Goal: Task Accomplishment & Management: Manage account settings

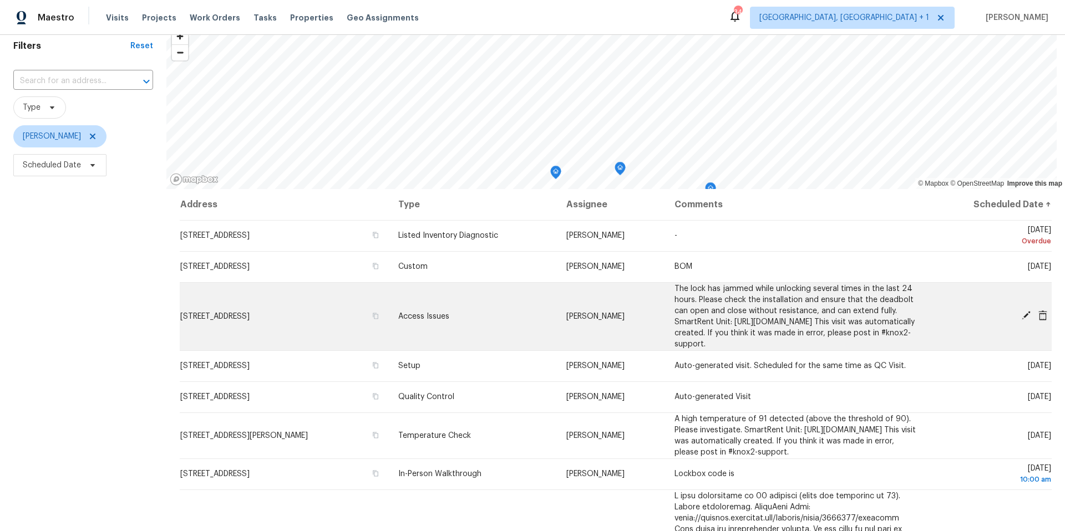
scroll to position [2, 0]
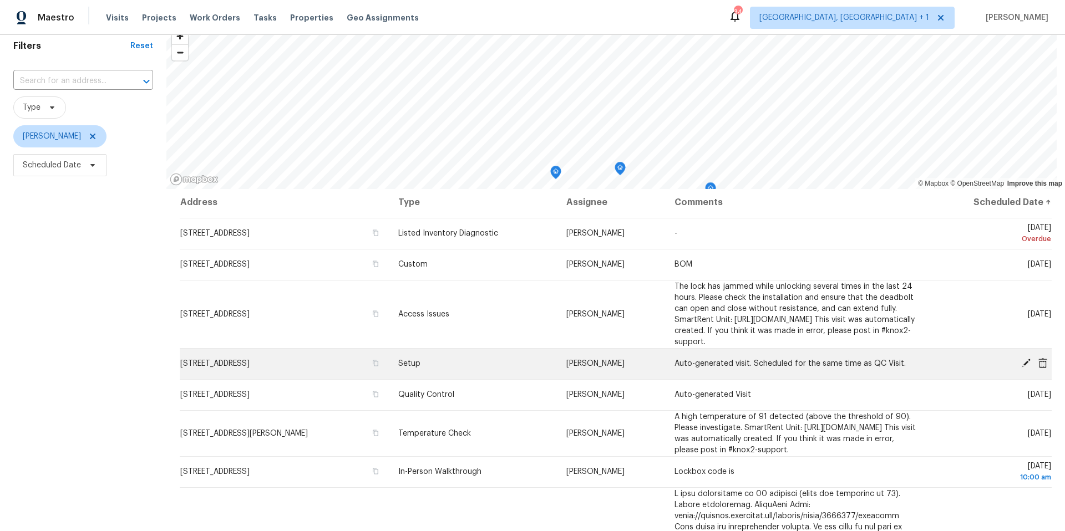
click at [798, 334] on icon at bounding box center [1042, 363] width 9 height 10
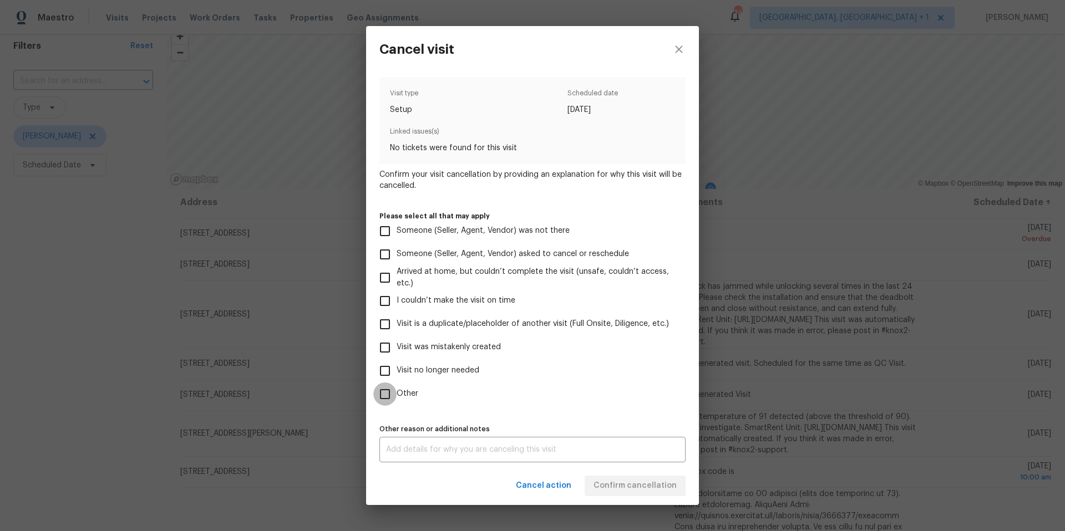
click at [386, 334] on input "Other" at bounding box center [384, 394] width 23 height 23
checkbox input "true"
click at [383, 334] on input "Visit no longer needed" at bounding box center [384, 370] width 23 height 23
checkbox input "true"
click at [388, 334] on input "Other" at bounding box center [384, 394] width 23 height 23
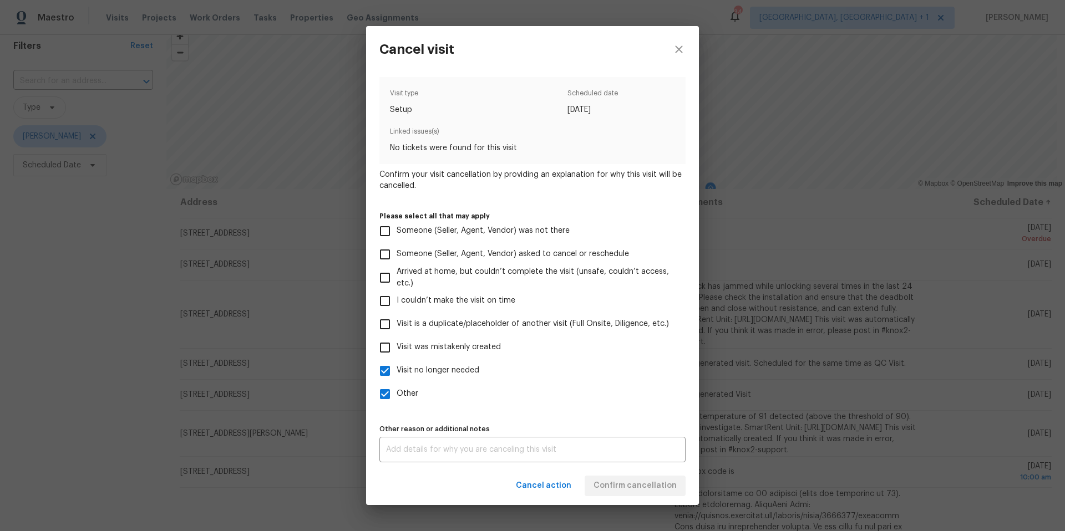
checkbox input "false"
click at [579, 334] on div "x Other reason or additional notes" at bounding box center [532, 450] width 306 height 26
click at [507, 334] on textarea at bounding box center [532, 450] width 293 height 8
type textarea "home already listed"
click at [595, 334] on div "Visit type Setup Scheduled date [DATE] Linked issues(s) No tickets were found f…" at bounding box center [532, 269] width 306 height 385
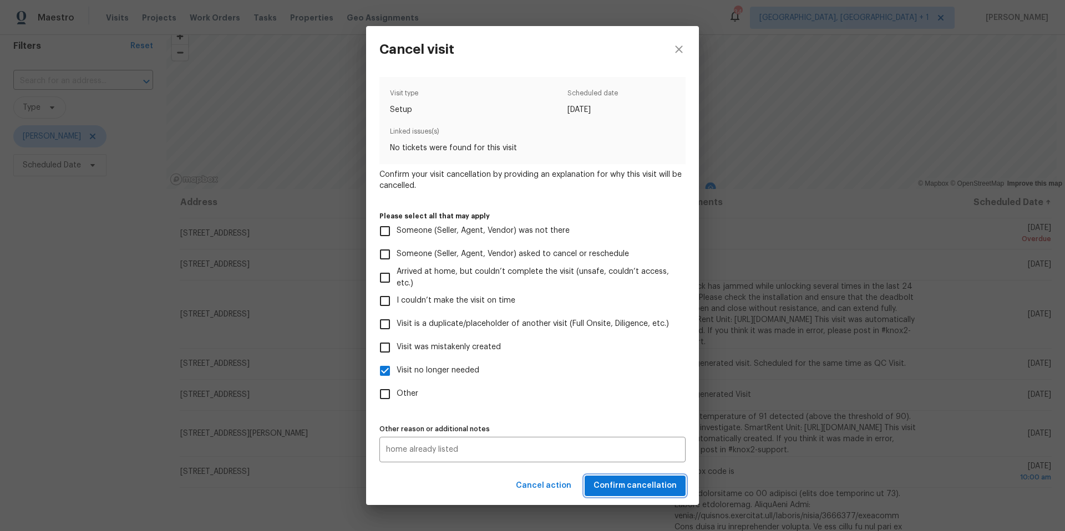
click at [652, 334] on span "Confirm cancellation" at bounding box center [634, 486] width 83 height 14
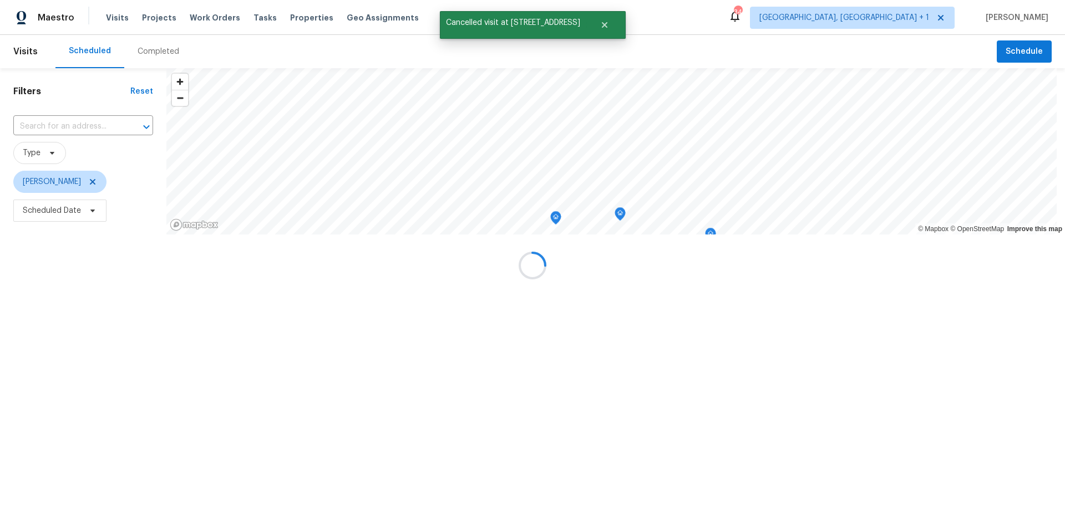
scroll to position [0, 0]
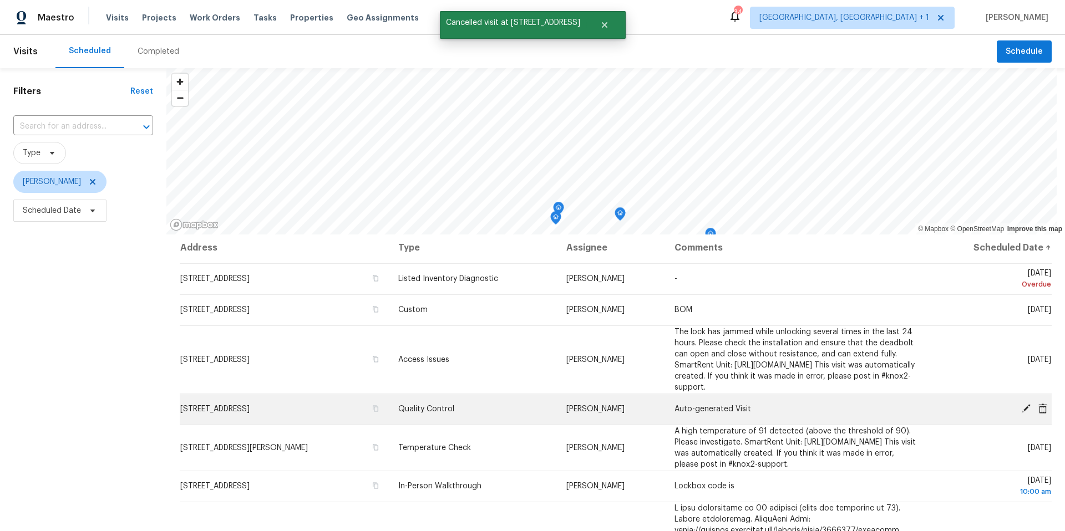
click at [798, 334] on icon at bounding box center [1042, 408] width 9 height 10
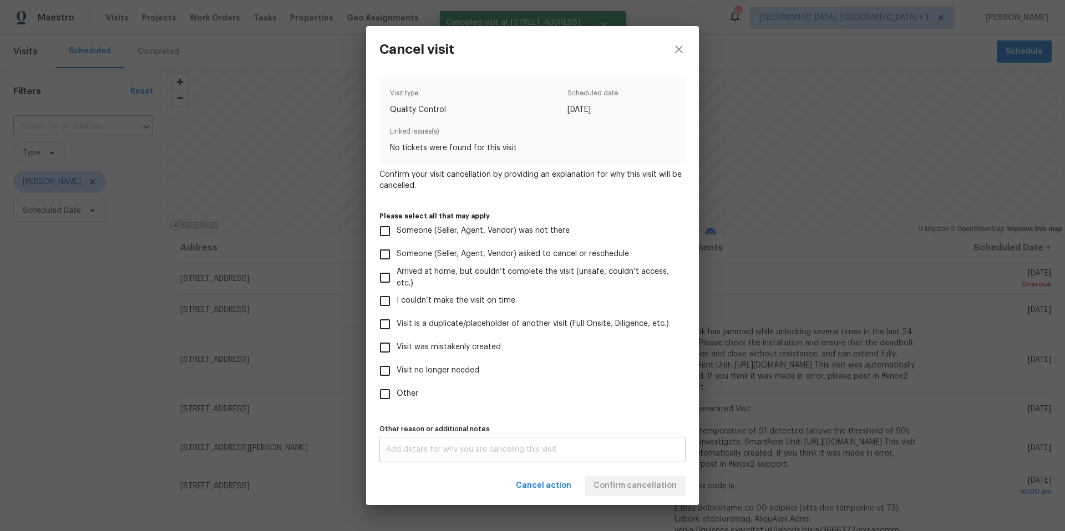
click at [435, 334] on textarea at bounding box center [532, 450] width 293 height 8
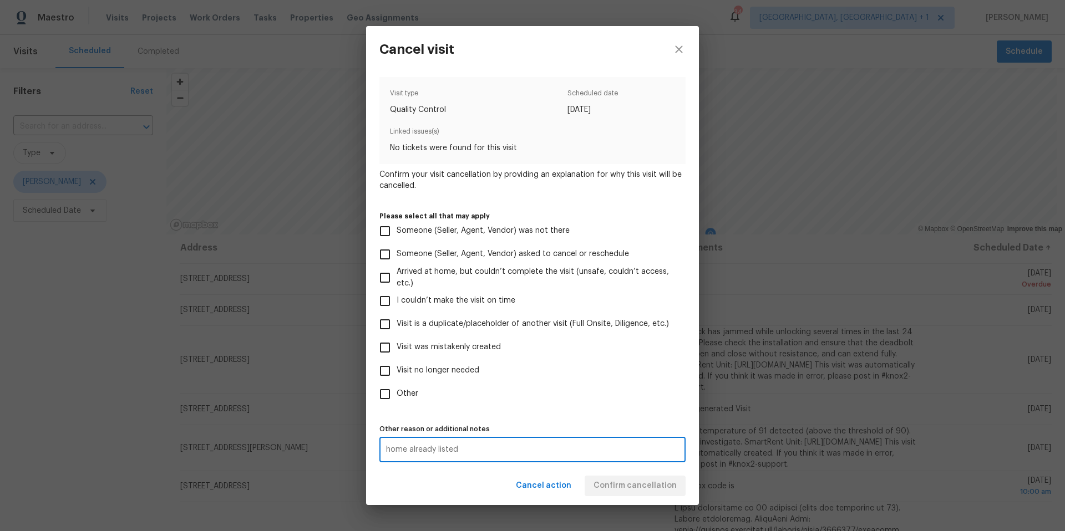
type textarea "home already listed"
drag, startPoint x: 576, startPoint y: 375, endPoint x: 476, endPoint y: 378, distance: 99.3
click at [561, 334] on label "Visit no longer needed" at bounding box center [524, 370] width 303 height 23
click at [397, 334] on input "Visit no longer needed" at bounding box center [384, 370] width 23 height 23
checkbox input "true"
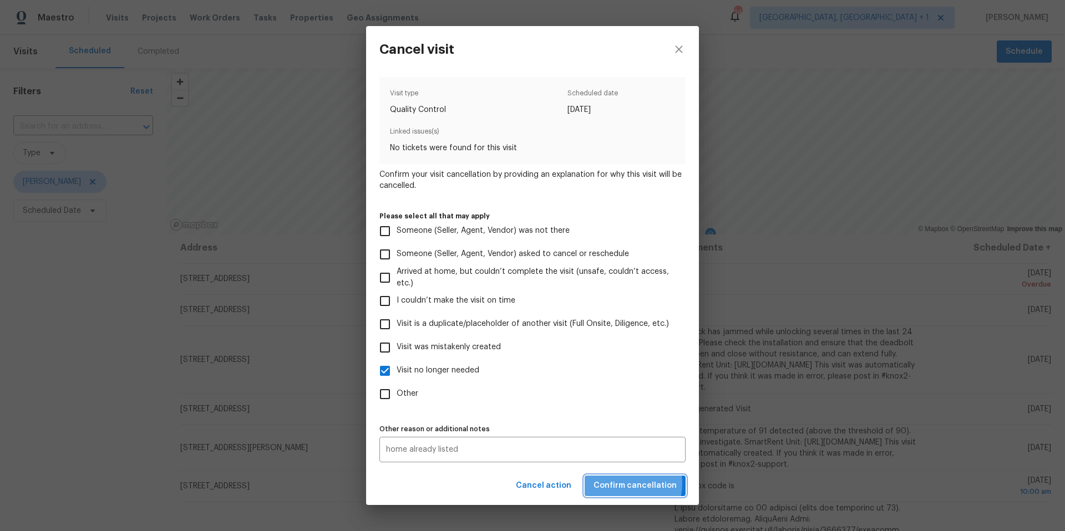
click at [620, 334] on span "Confirm cancellation" at bounding box center [634, 486] width 83 height 14
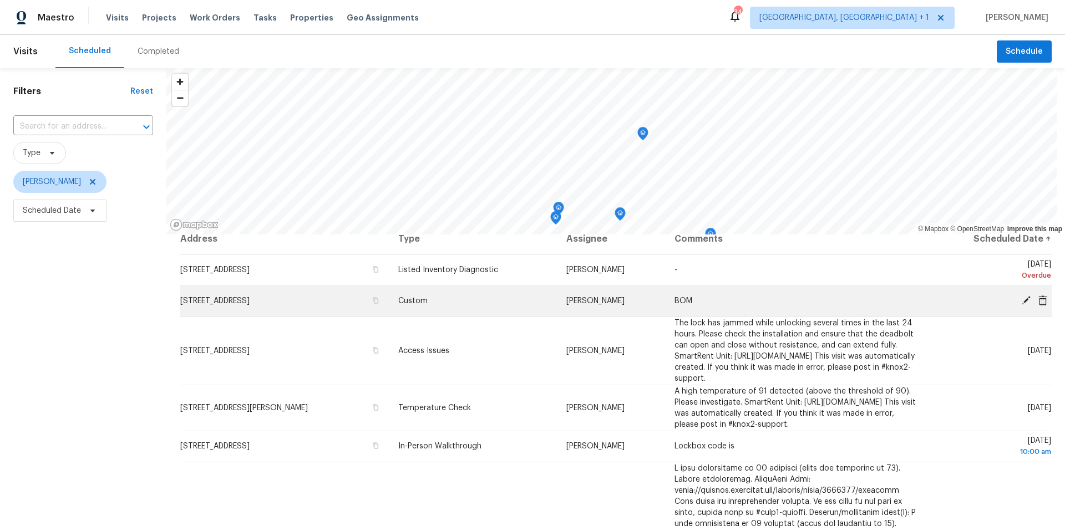
scroll to position [13, 0]
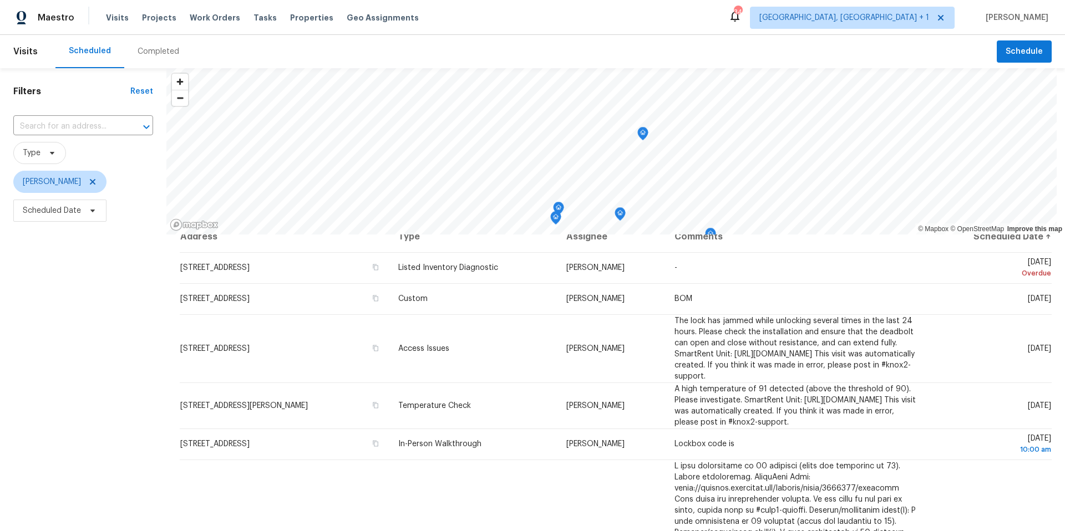
click at [642, 134] on icon "Map marker" at bounding box center [643, 134] width 10 height 13
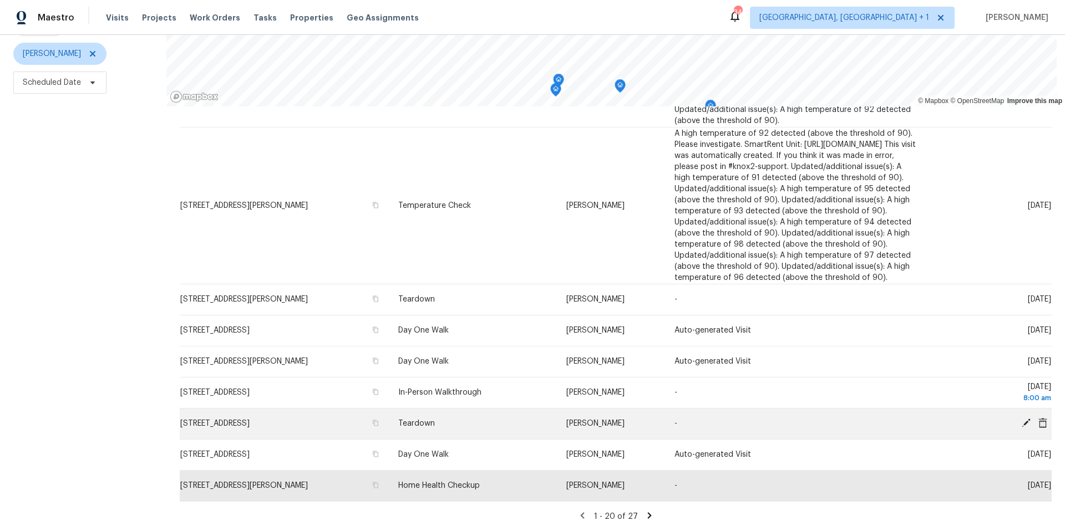
scroll to position [0, 0]
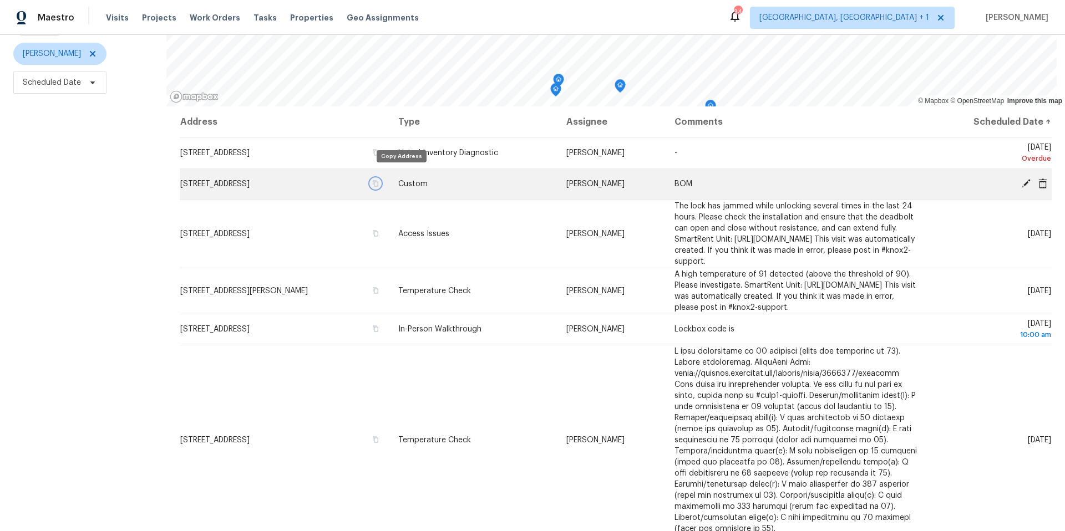
click at [379, 180] on icon "button" at bounding box center [375, 183] width 7 height 7
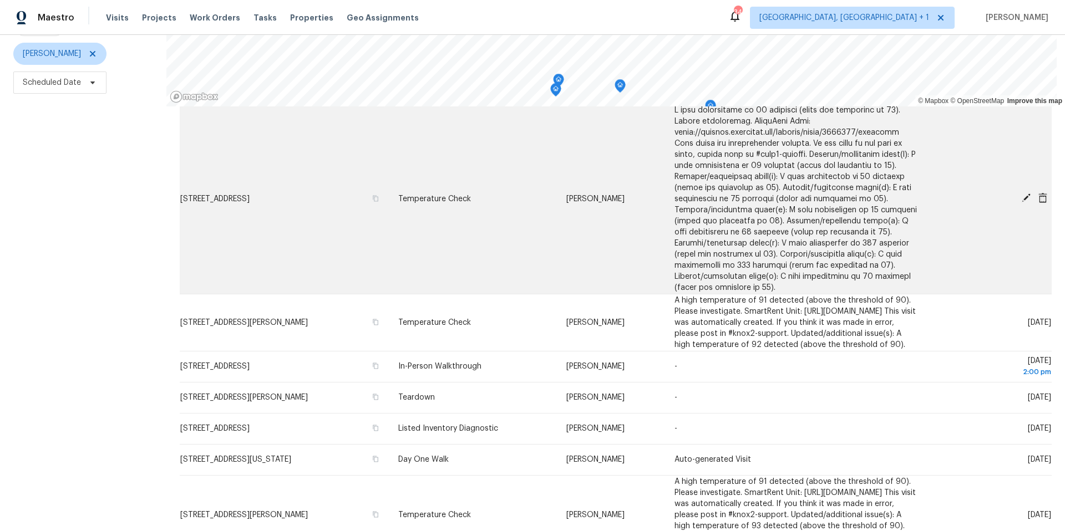
scroll to position [243, 0]
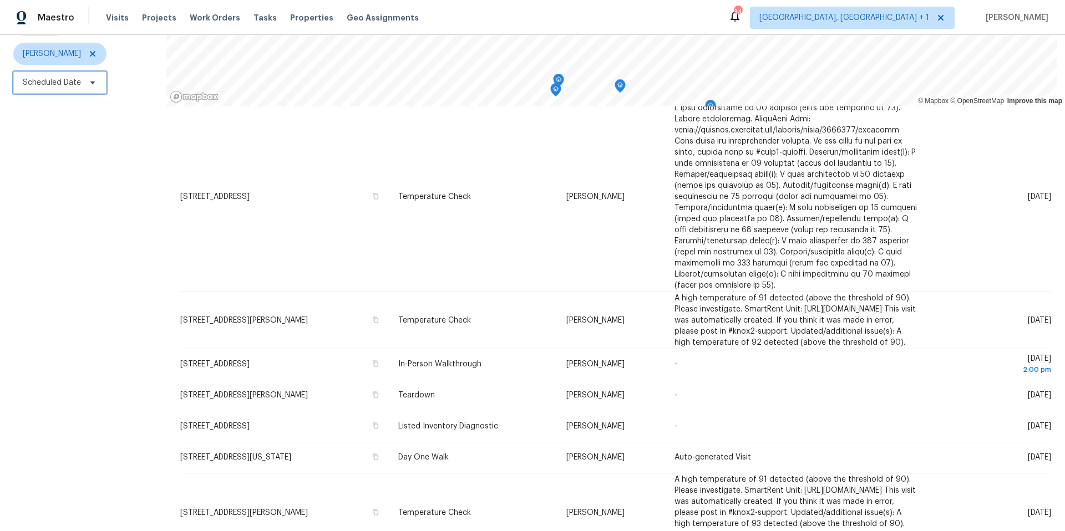
click at [17, 79] on span "Scheduled Date" at bounding box center [59, 83] width 93 height 22
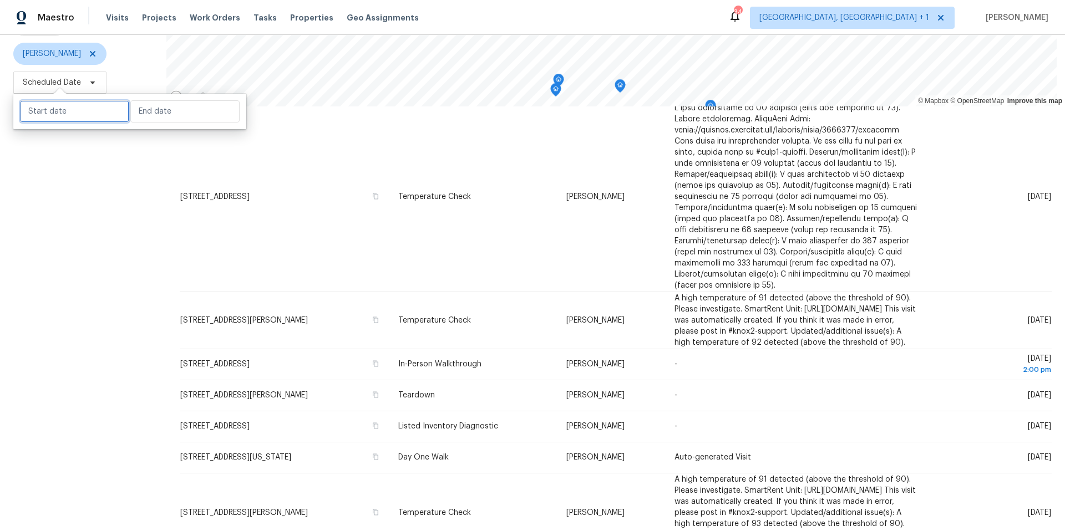
click at [53, 104] on input "text" at bounding box center [74, 111] width 109 height 22
select select "8"
select select "2025"
select select "9"
select select "2025"
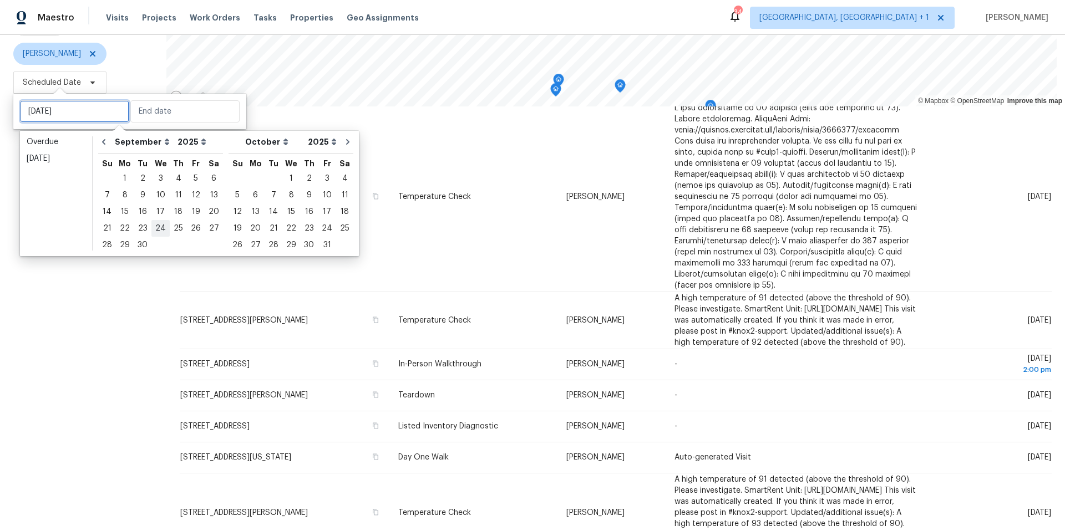
type input "[DATE]"
click at [155, 184] on div "3" at bounding box center [160, 179] width 18 height 16
type input "[DATE]"
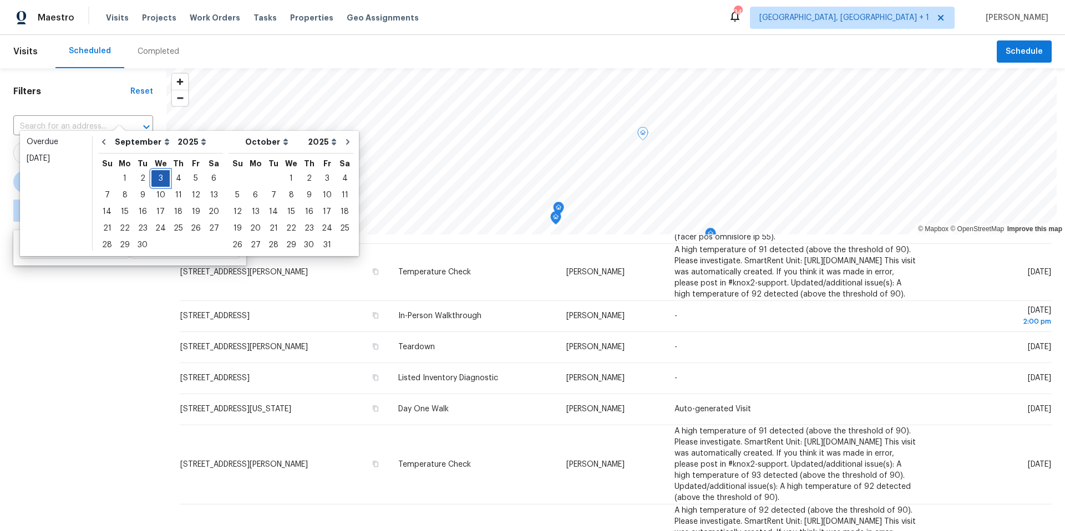
click at [155, 182] on div "3" at bounding box center [160, 179] width 18 height 16
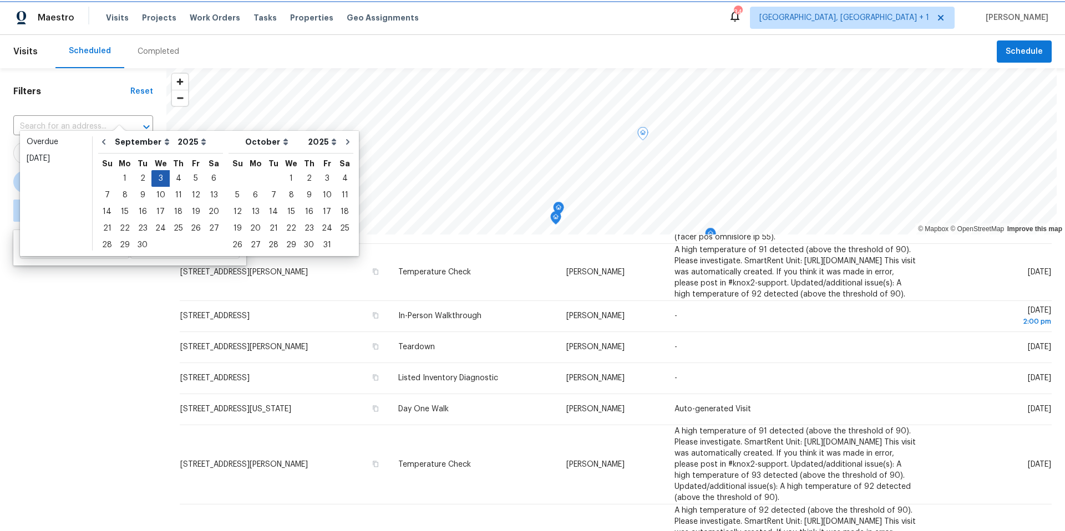
type input "[DATE]"
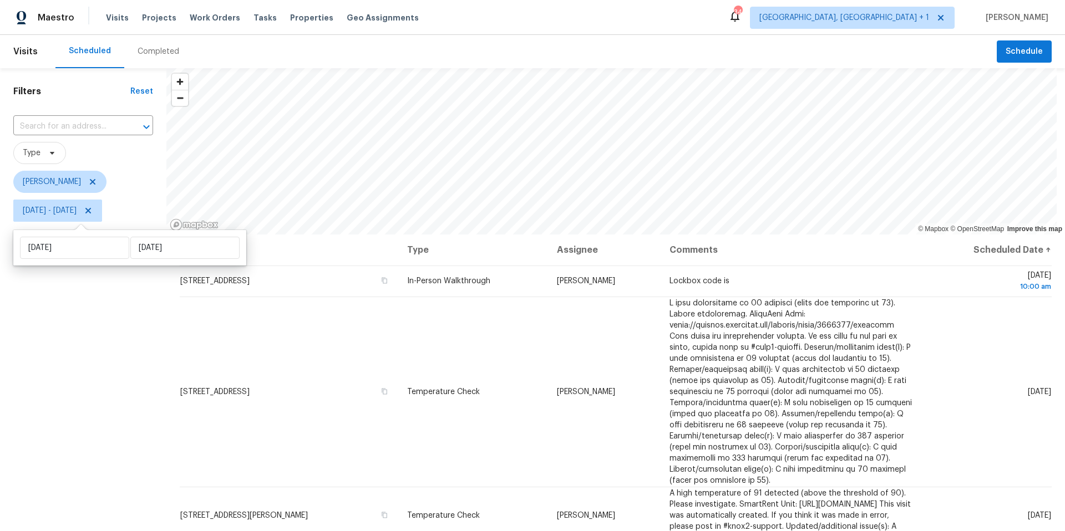
click at [121, 334] on div "Filters Reset ​ Type [PERSON_NAME] [DATE] - [DATE]" at bounding box center [83, 363] width 166 height 591
click at [662, 40] on div "Visits Scheduled Completed Schedule Filters Reset ​ Type [PERSON_NAME] [DATE] -…" at bounding box center [532, 283] width 1065 height 496
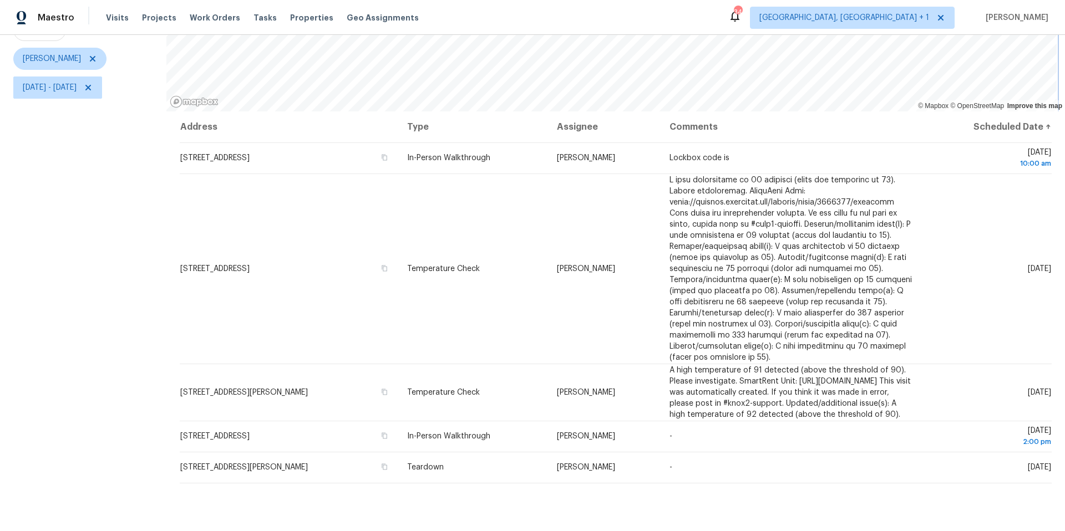
scroll to position [136, 0]
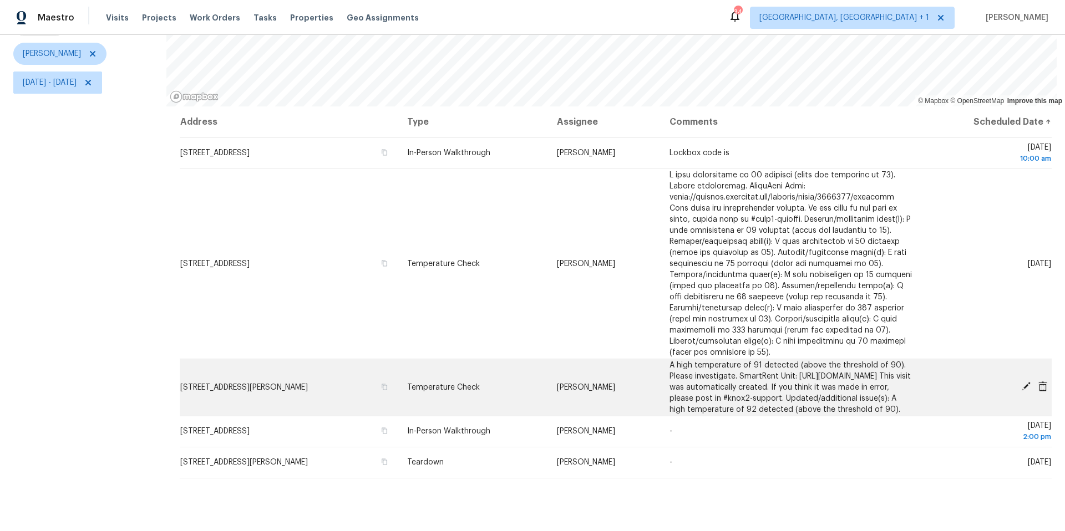
click at [798, 334] on span at bounding box center [1026, 387] width 17 height 10
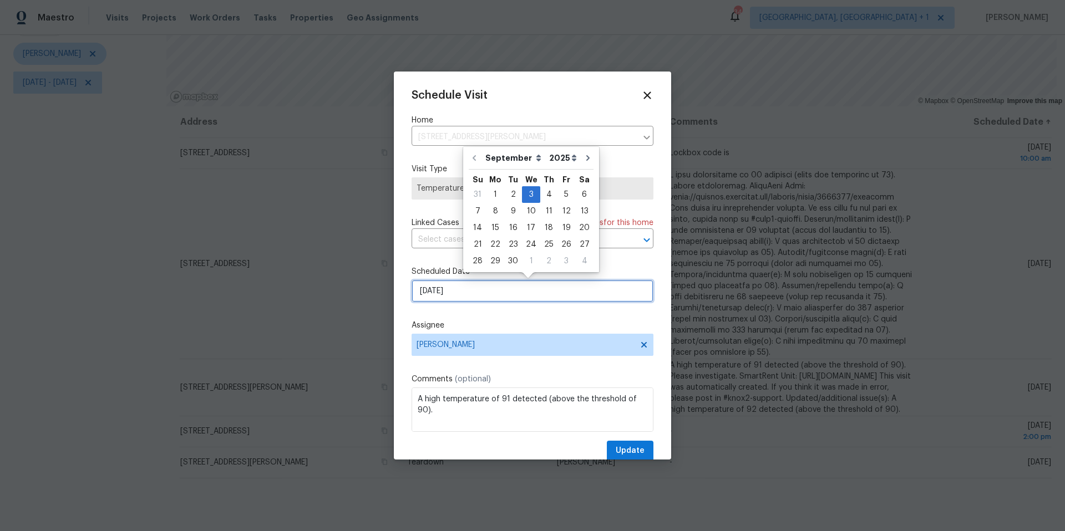
click at [491, 297] on input "[DATE]" at bounding box center [533, 291] width 242 height 22
click at [529, 213] on div "10" at bounding box center [531, 212] width 18 height 16
type input "[DATE]"
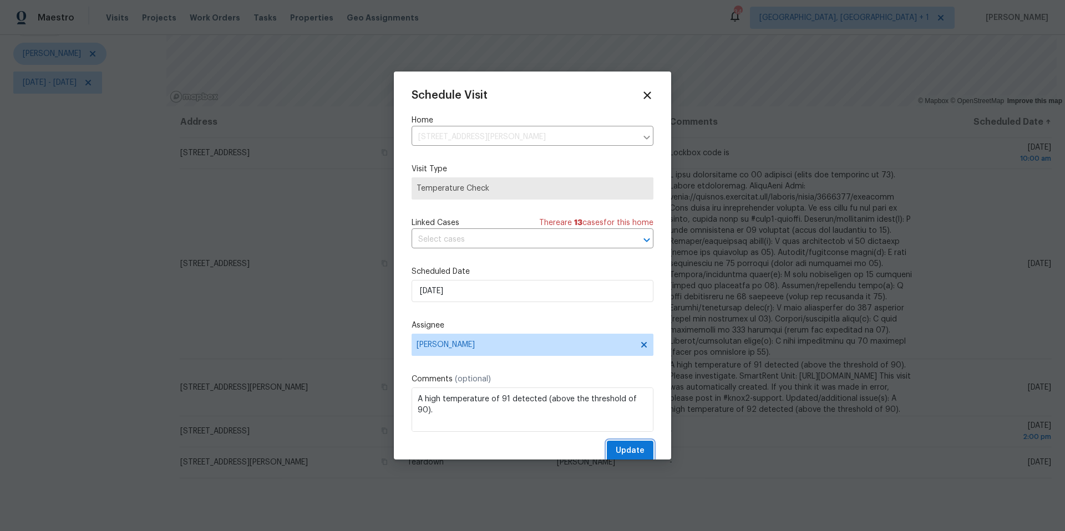
click at [618, 334] on button "Update" at bounding box center [630, 451] width 47 height 21
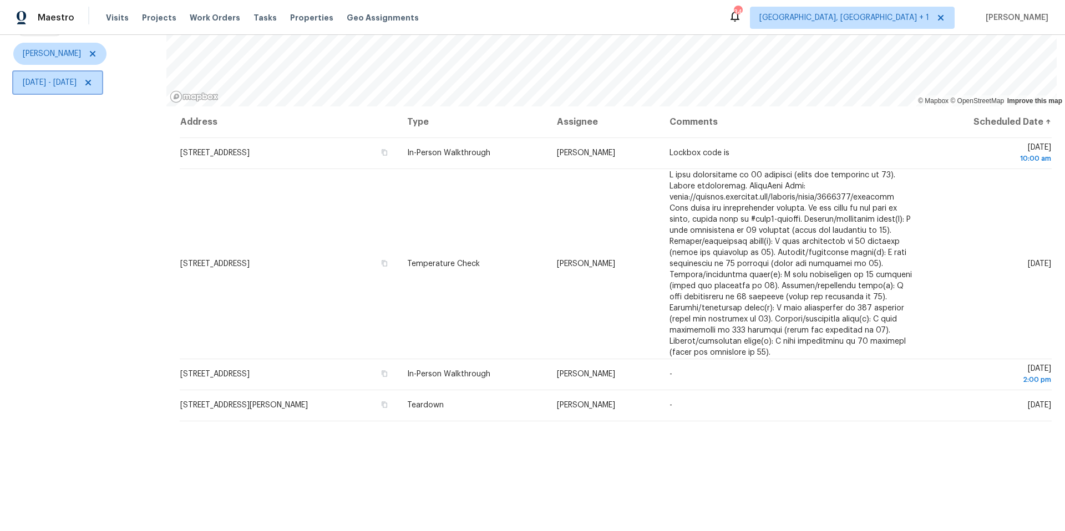
click at [63, 77] on span "[DATE] - [DATE]" at bounding box center [50, 82] width 54 height 11
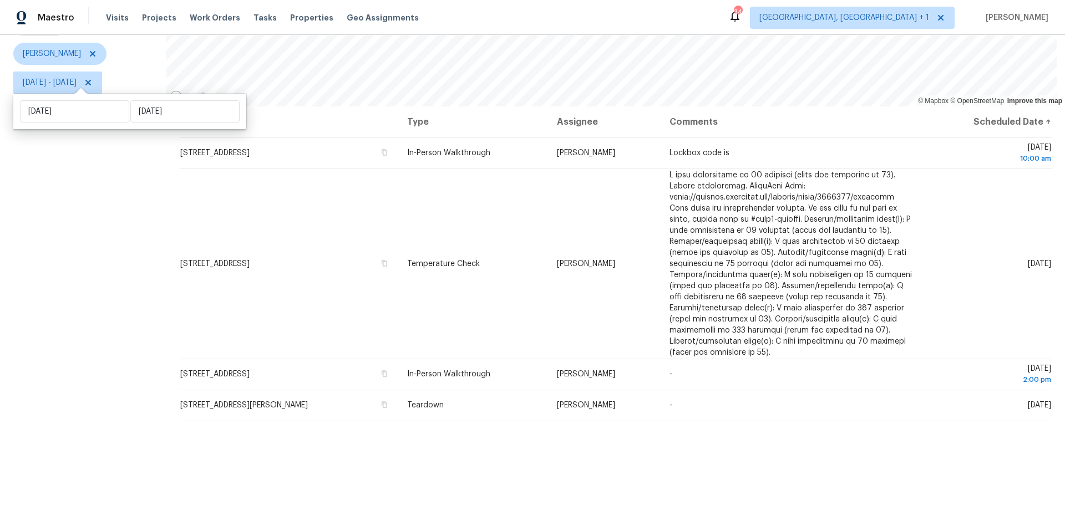
click at [77, 123] on div "[DATE] [DATE]" at bounding box center [129, 111] width 233 height 35
click at [97, 113] on input "[DATE]" at bounding box center [74, 111] width 109 height 22
select select "8"
select select "2025"
select select "9"
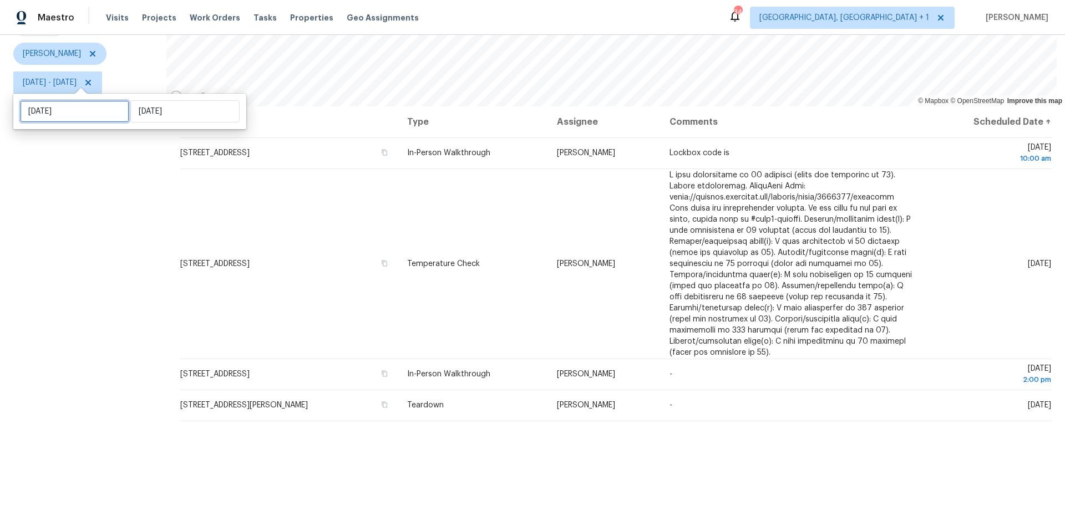
select select "2025"
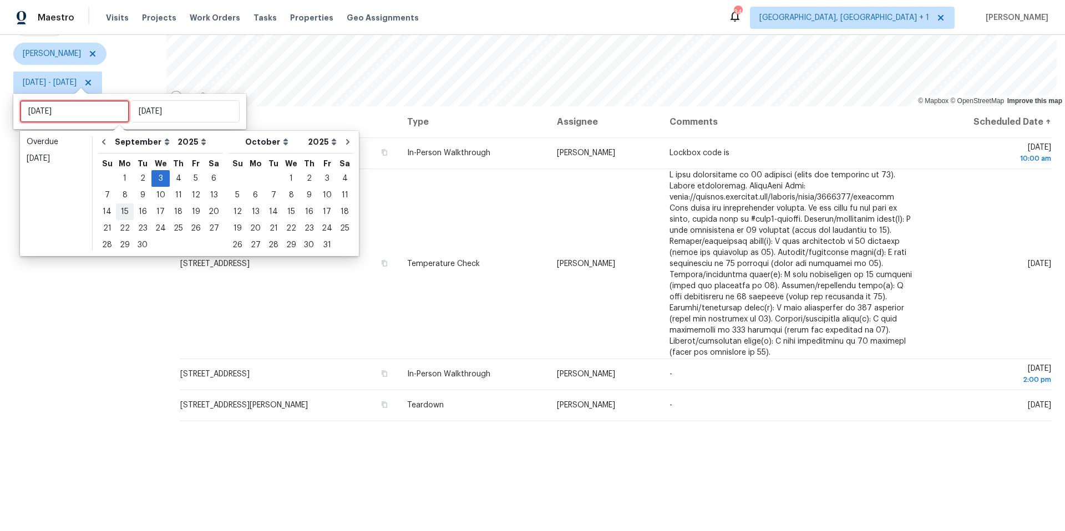
type input "[DATE]"
click at [135, 178] on div "2" at bounding box center [143, 179] width 18 height 16
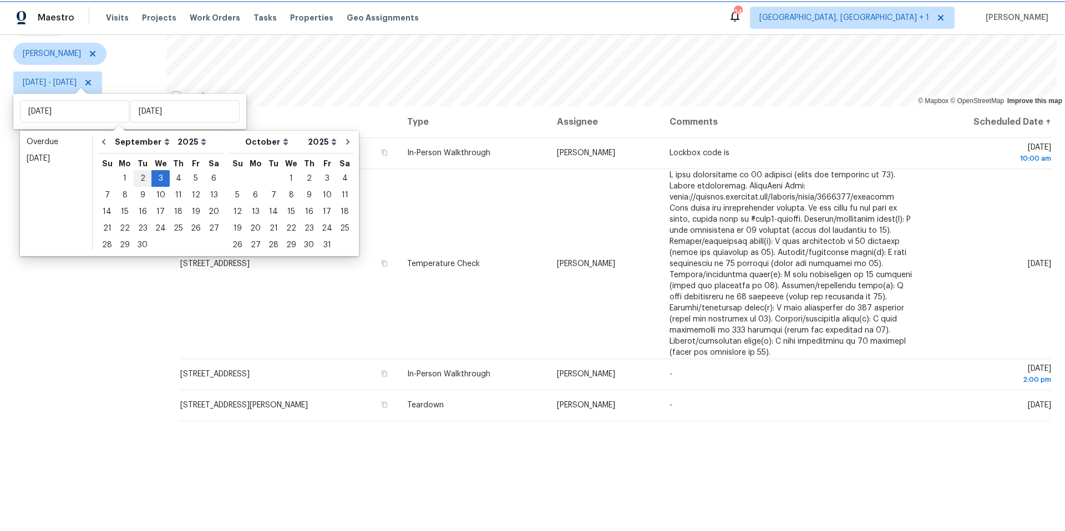
type input "[DATE]"
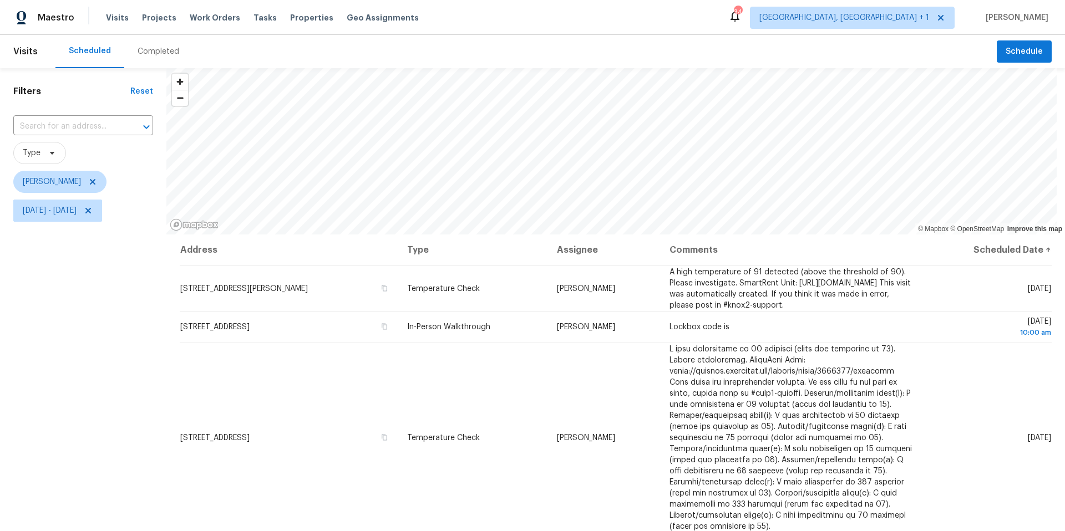
click at [131, 334] on div "Filters Reset ​ Type [PERSON_NAME] [DATE] - [DATE]" at bounding box center [83, 363] width 166 height 591
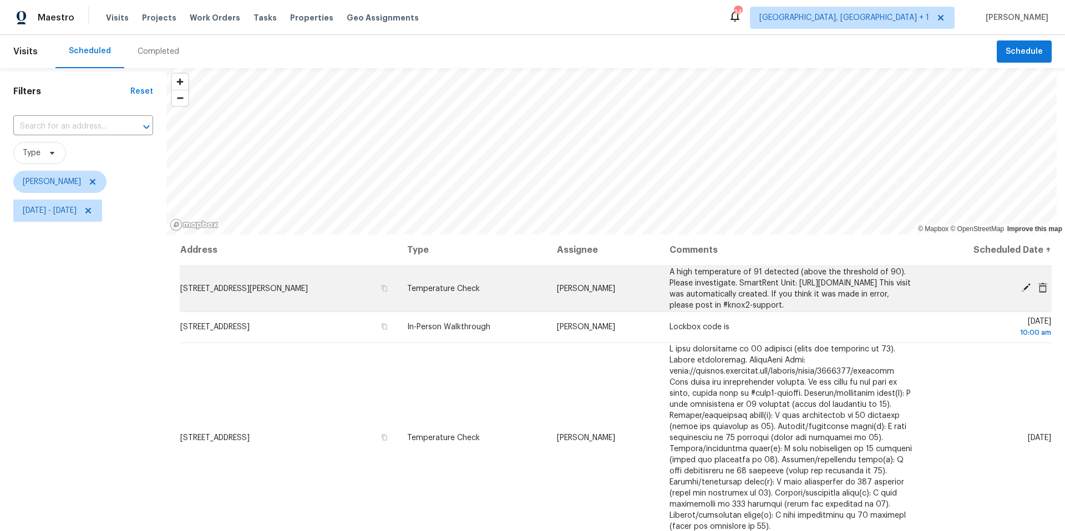
click at [798, 290] on icon at bounding box center [1026, 288] width 10 height 10
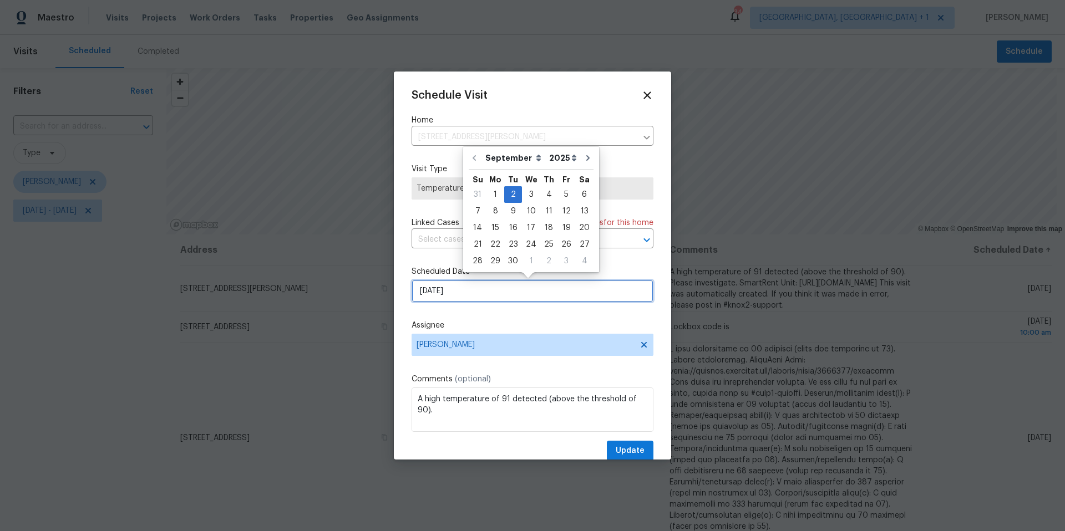
click at [468, 293] on input "[DATE]" at bounding box center [533, 291] width 242 height 22
click at [532, 195] on div "3" at bounding box center [531, 195] width 18 height 16
type input "[DATE]"
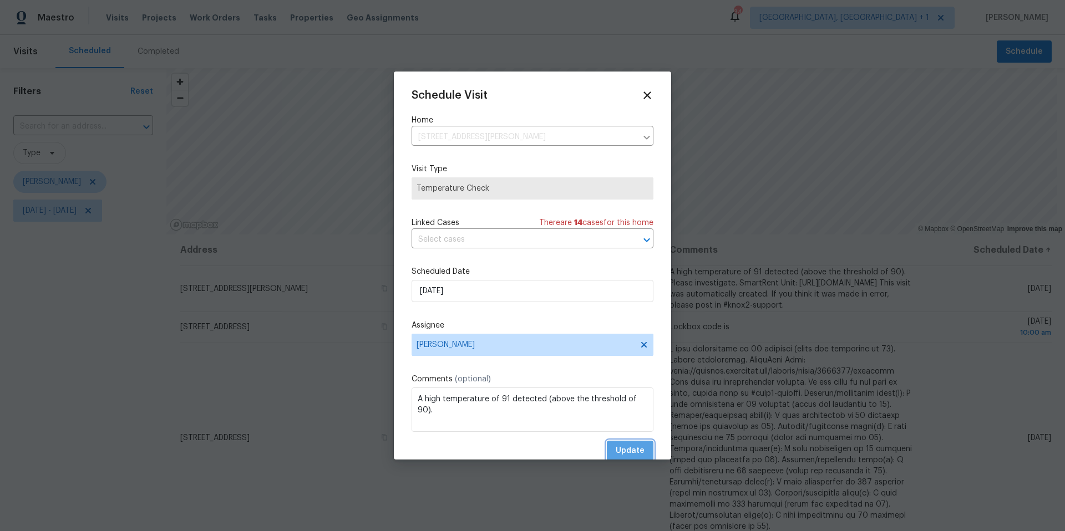
click at [631, 334] on span "Update" at bounding box center [630, 451] width 29 height 14
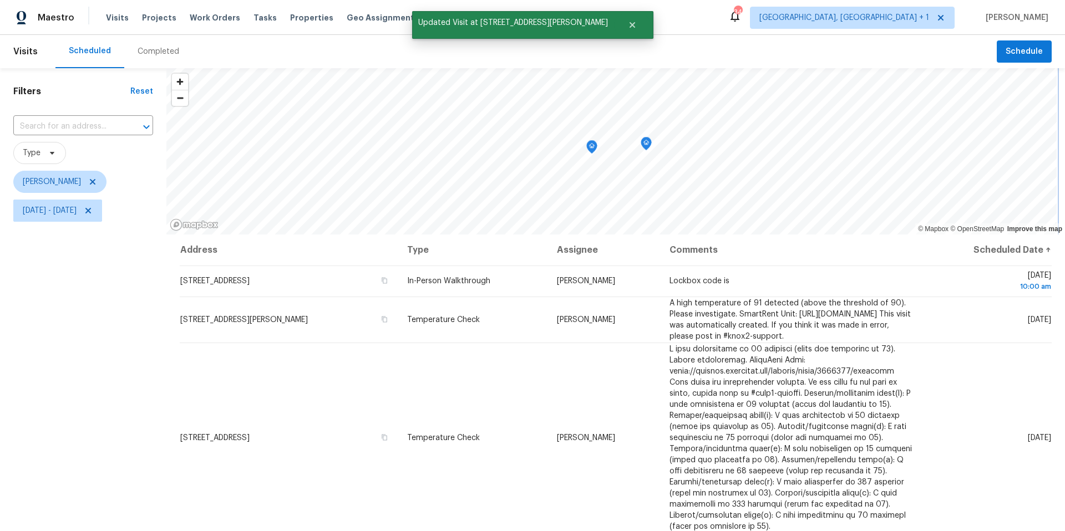
click at [587, 148] on icon "Map marker" at bounding box center [592, 147] width 10 height 13
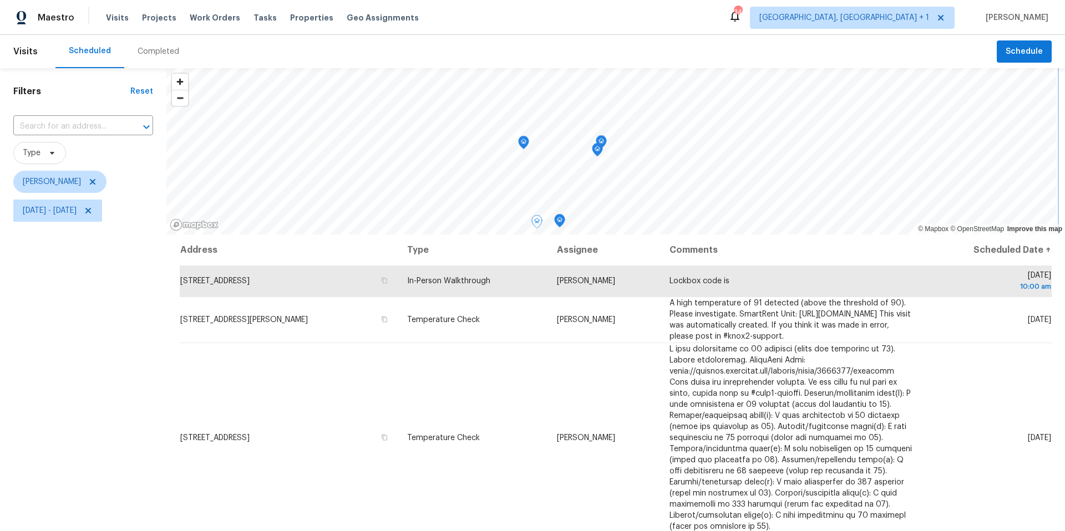
click at [602, 141] on icon "Map marker" at bounding box center [601, 142] width 10 height 13
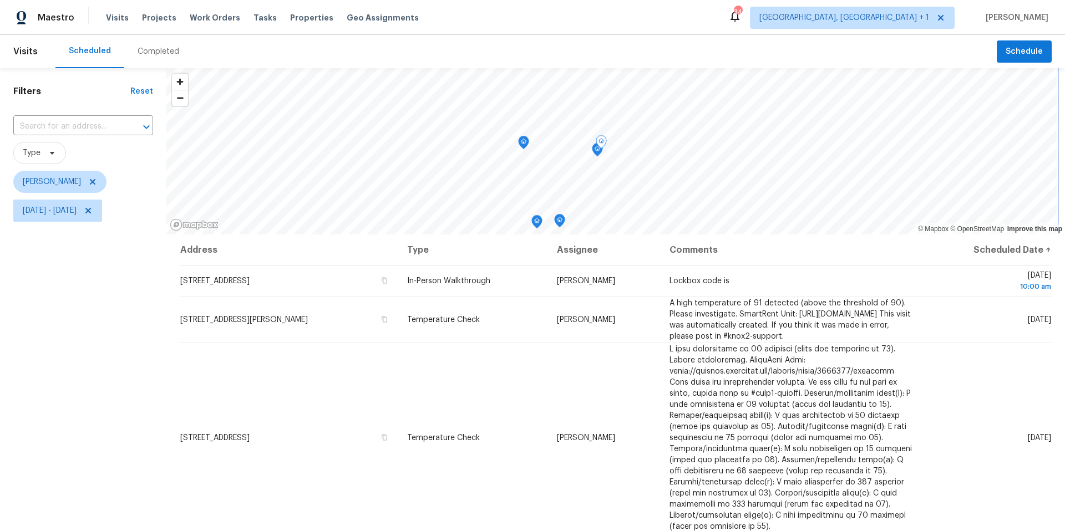
click at [596, 151] on div "Map marker" at bounding box center [601, 143] width 11 height 17
click at [597, 156] on icon "Map marker" at bounding box center [597, 150] width 10 height 13
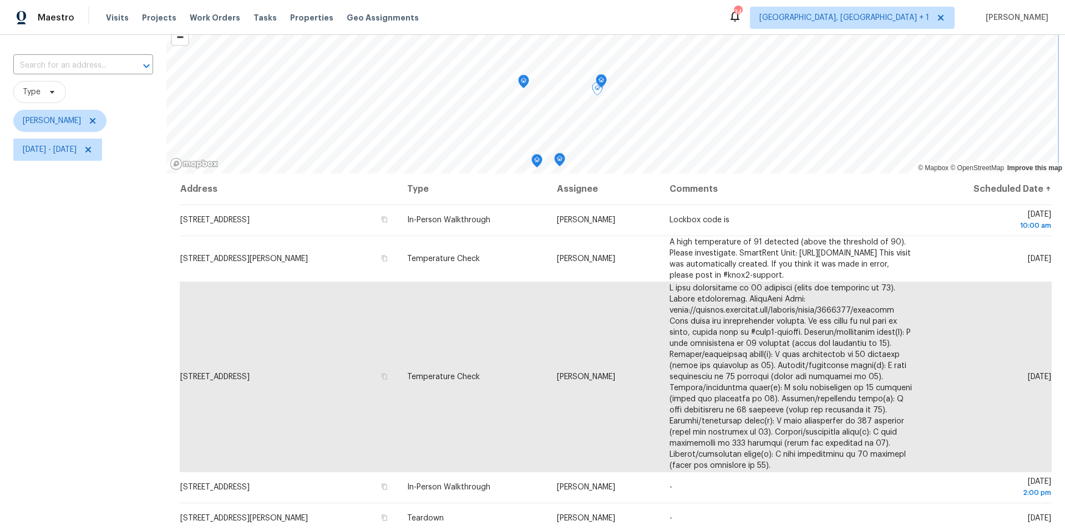
scroll to position [68, 0]
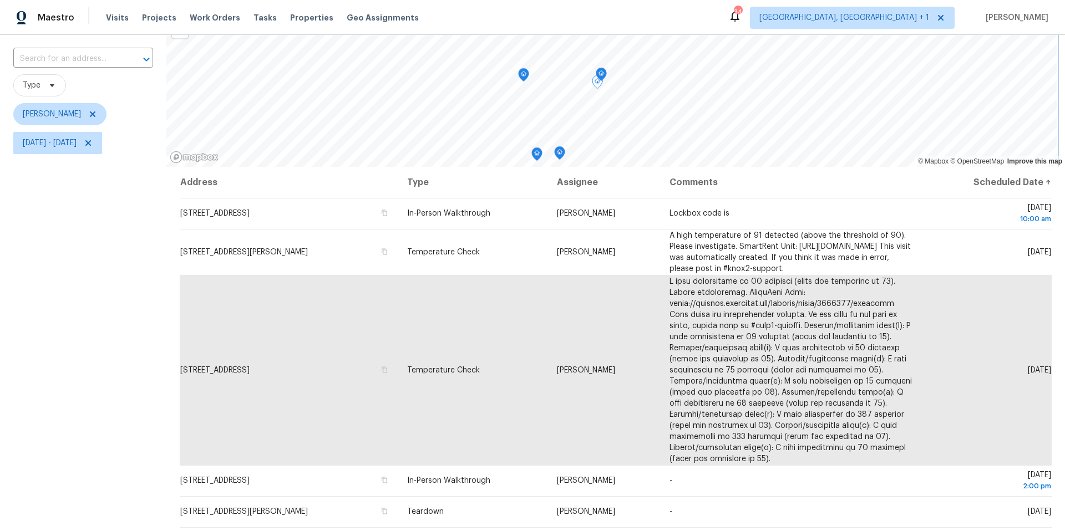
click at [558, 159] on icon "Map marker" at bounding box center [559, 153] width 11 height 14
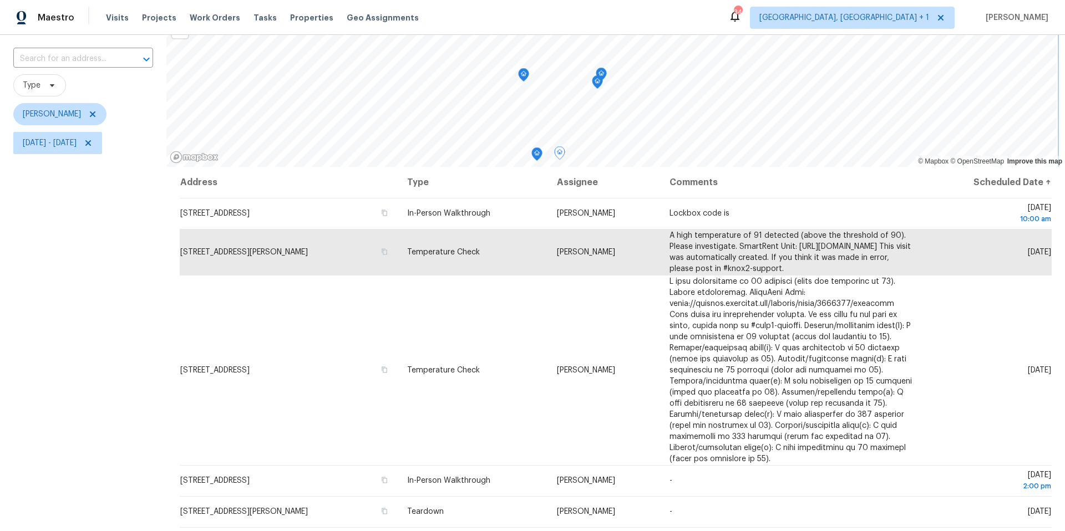
click at [536, 154] on icon "Map marker" at bounding box center [536, 155] width 1 height 2
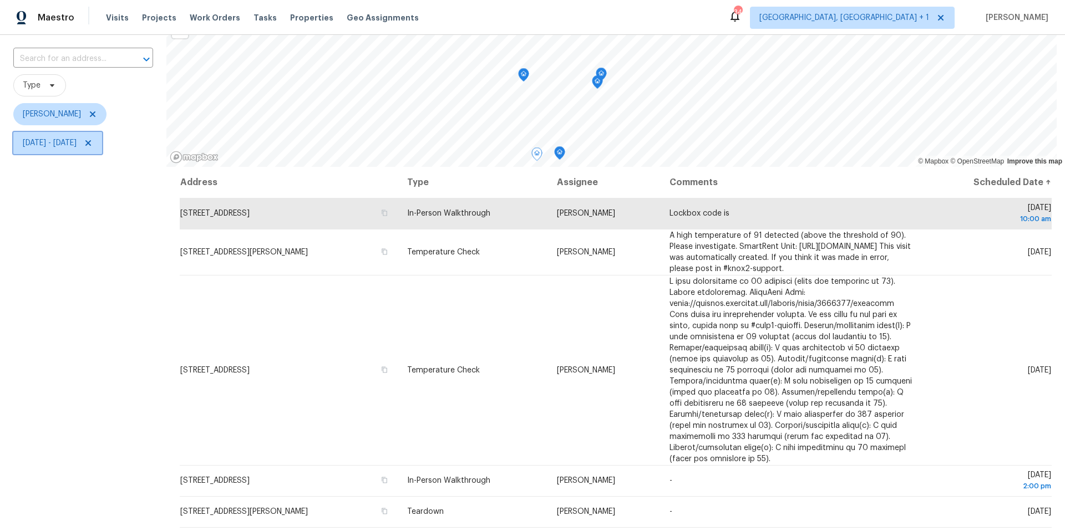
click at [77, 144] on span "[DATE] - [DATE]" at bounding box center [50, 143] width 54 height 11
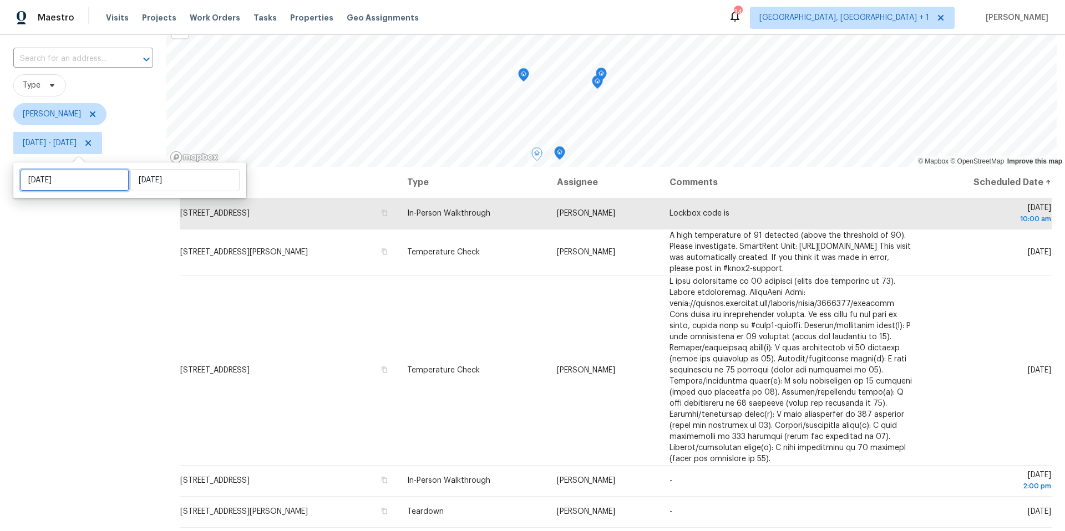
click at [92, 172] on input "[DATE]" at bounding box center [74, 180] width 109 height 22
select select "8"
select select "2025"
select select "9"
select select "2025"
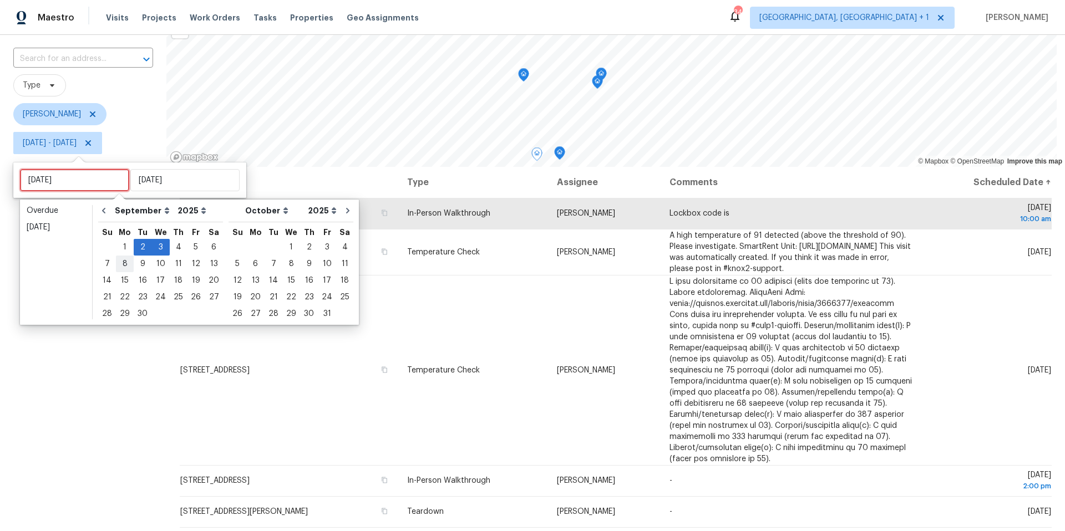
type input "[DATE]"
click at [138, 247] on div "2" at bounding box center [143, 248] width 18 height 16
type input "[DATE]"
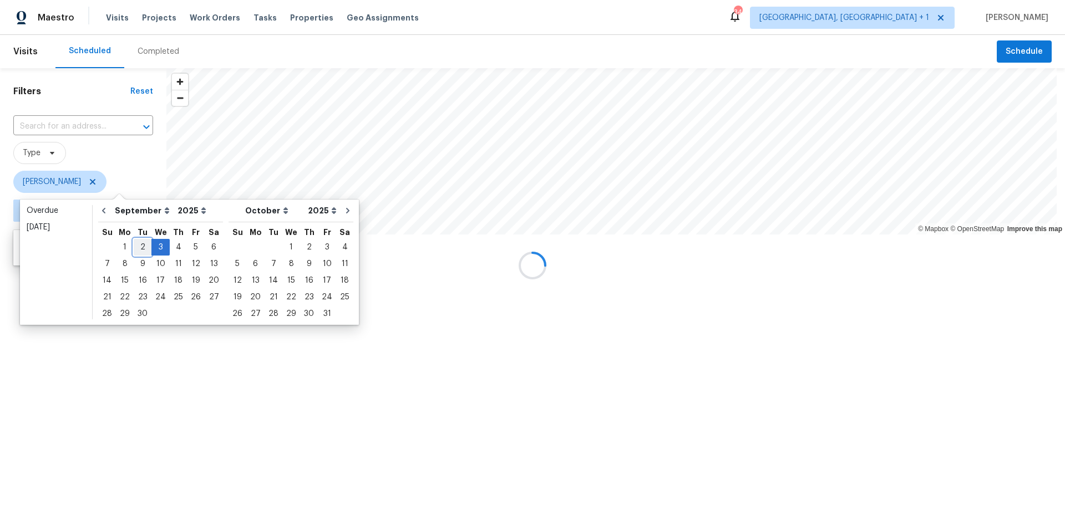
click at [138, 247] on div "2" at bounding box center [143, 248] width 18 height 16
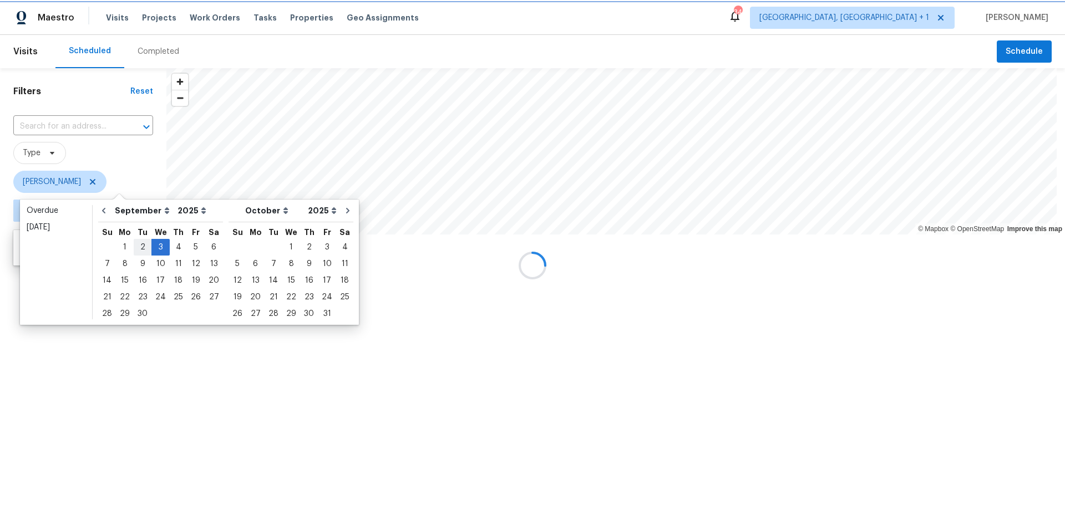
type input "[DATE]"
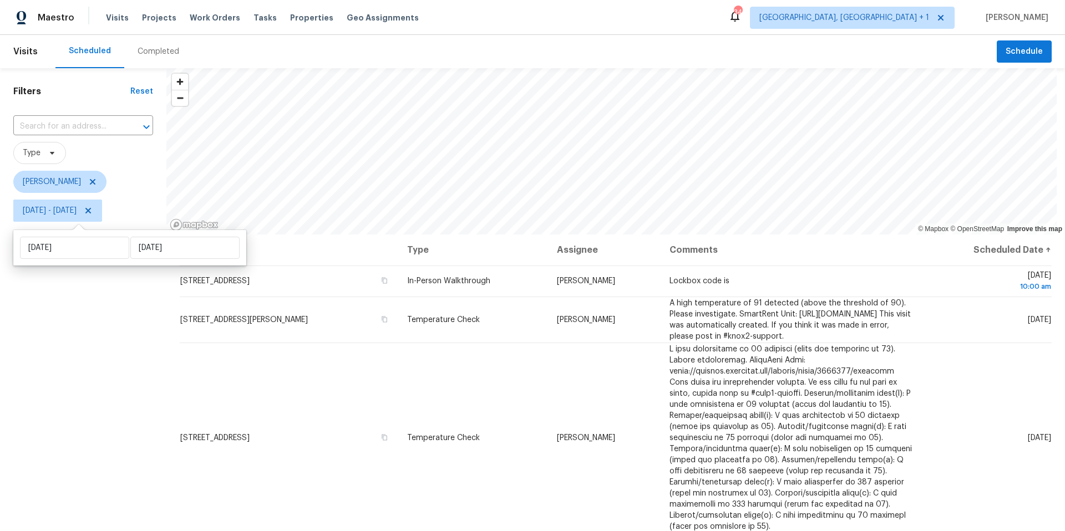
click at [100, 334] on div "Filters Reset ​ Type [PERSON_NAME] [DATE] - [DATE]" at bounding box center [83, 363] width 166 height 591
click at [62, 217] on span "[DATE] - [DATE]" at bounding box center [57, 211] width 89 height 22
click at [165, 260] on div "[DATE] [DATE]" at bounding box center [129, 247] width 233 height 35
select select "8"
select select "2025"
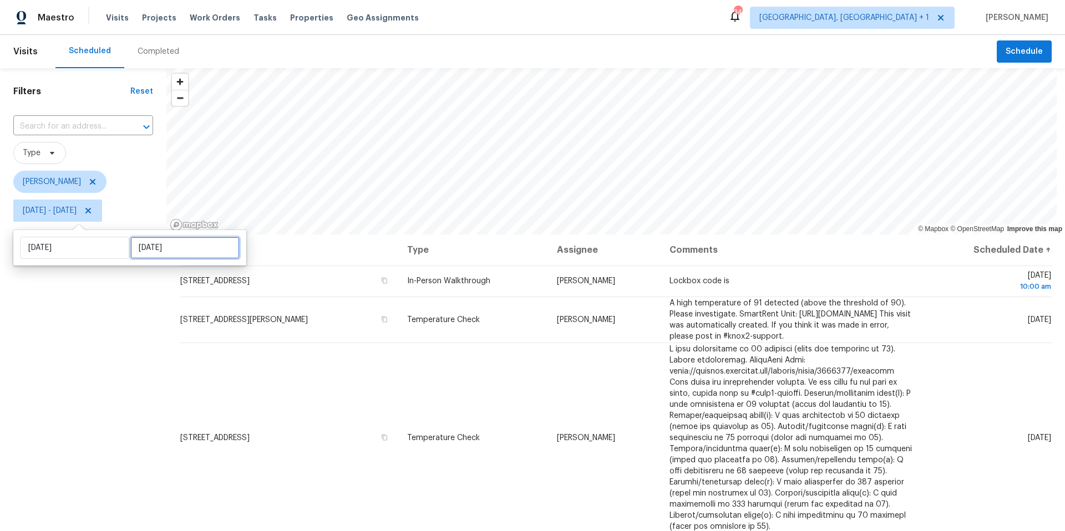
select select "9"
select select "2025"
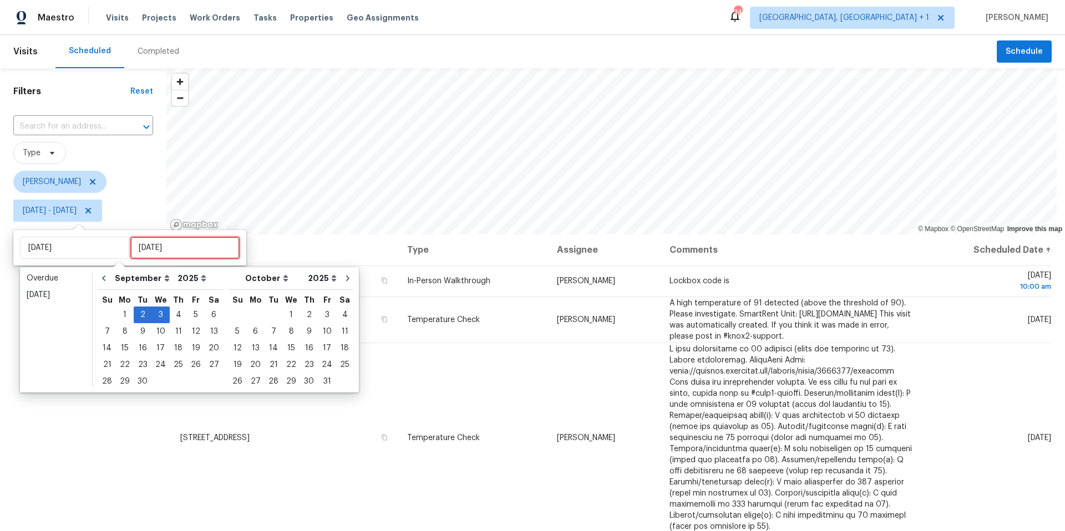
click at [166, 255] on input "[DATE]" at bounding box center [184, 248] width 109 height 22
type input "[DATE]"
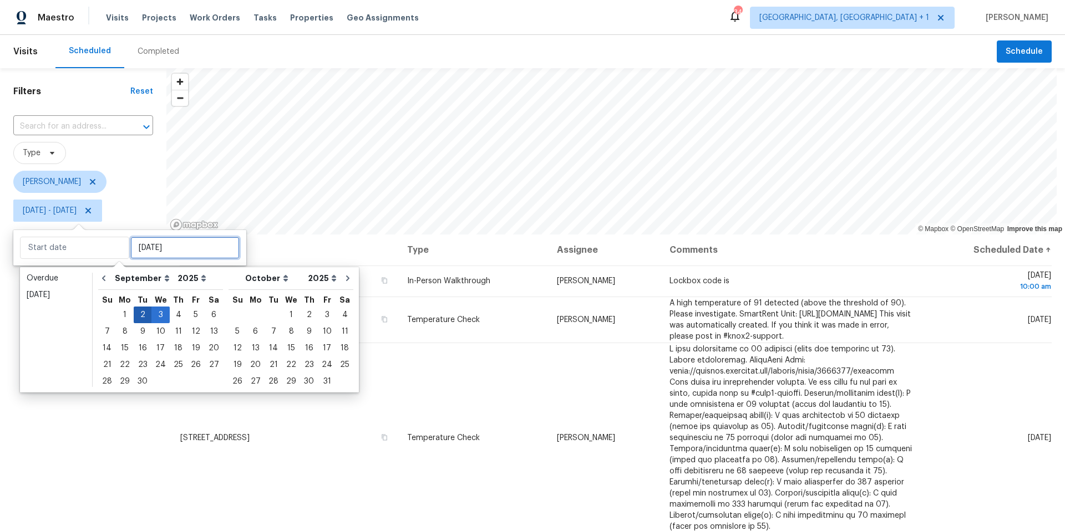
type input "[DATE]"
click at [134, 312] on div "2" at bounding box center [143, 315] width 18 height 16
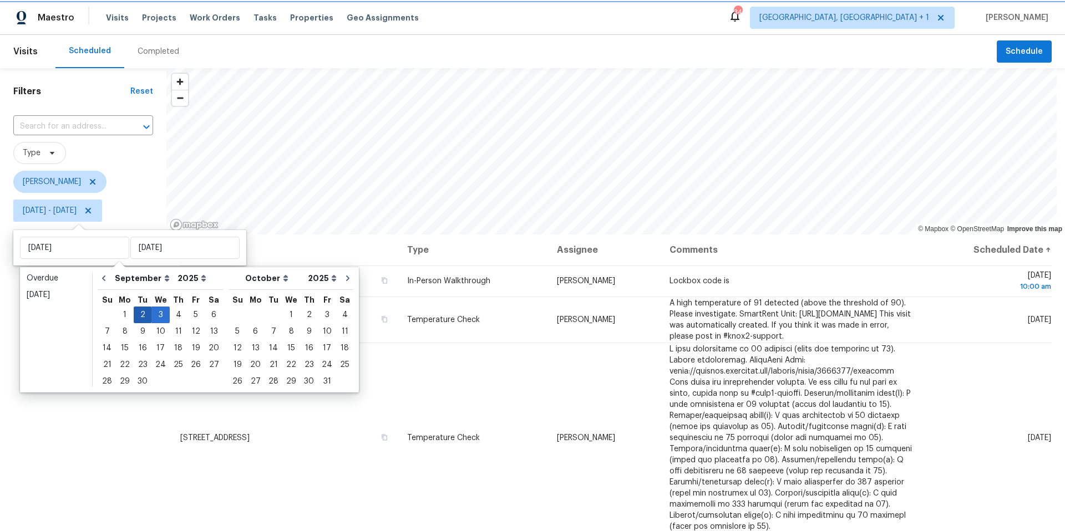
type input "[DATE]"
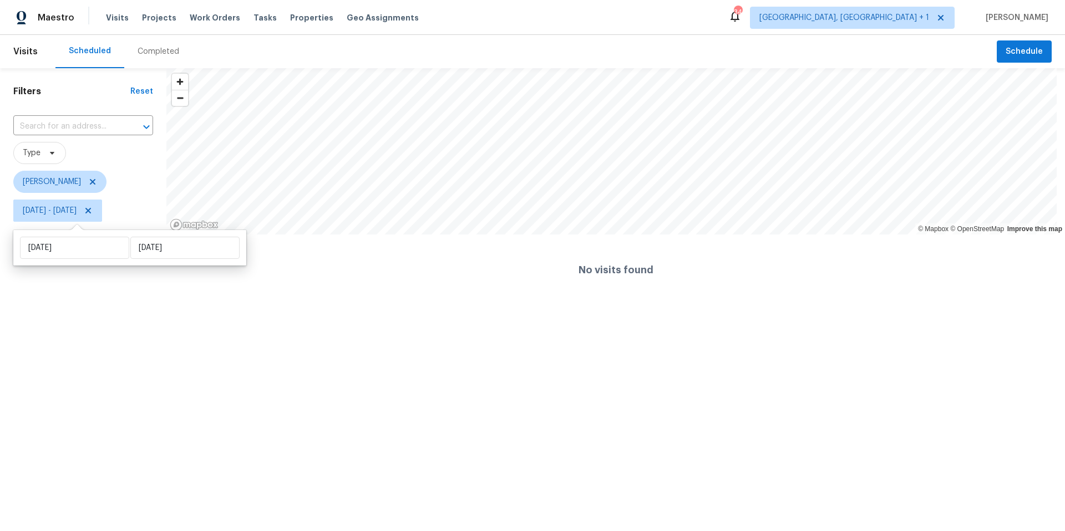
click at [51, 306] on html "Maestro Visits Projects Work Orders Tasks Properties Geo Assignments 34 [GEOGRA…" at bounding box center [532, 153] width 1065 height 306
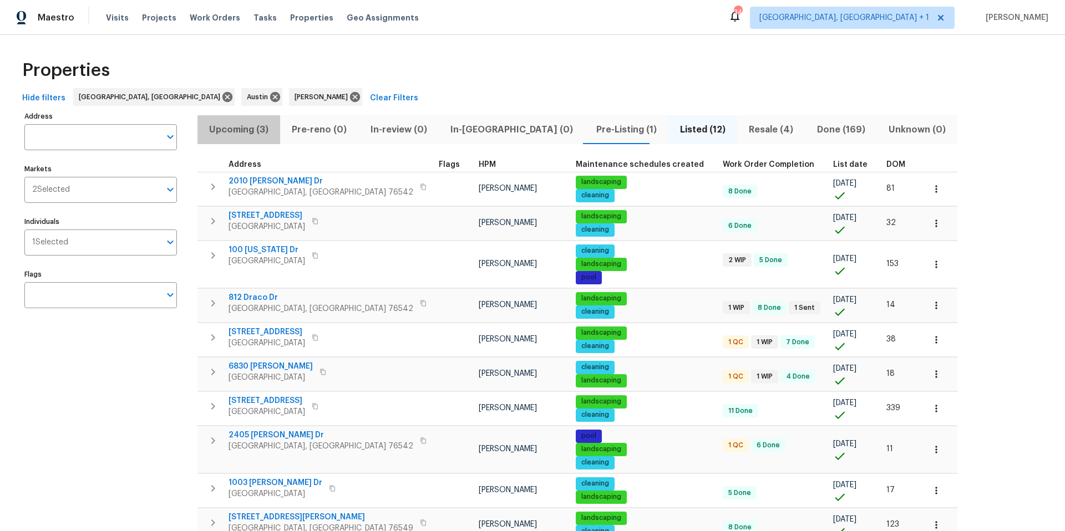
click at [258, 126] on span "Upcoming (3)" at bounding box center [238, 130] width 69 height 16
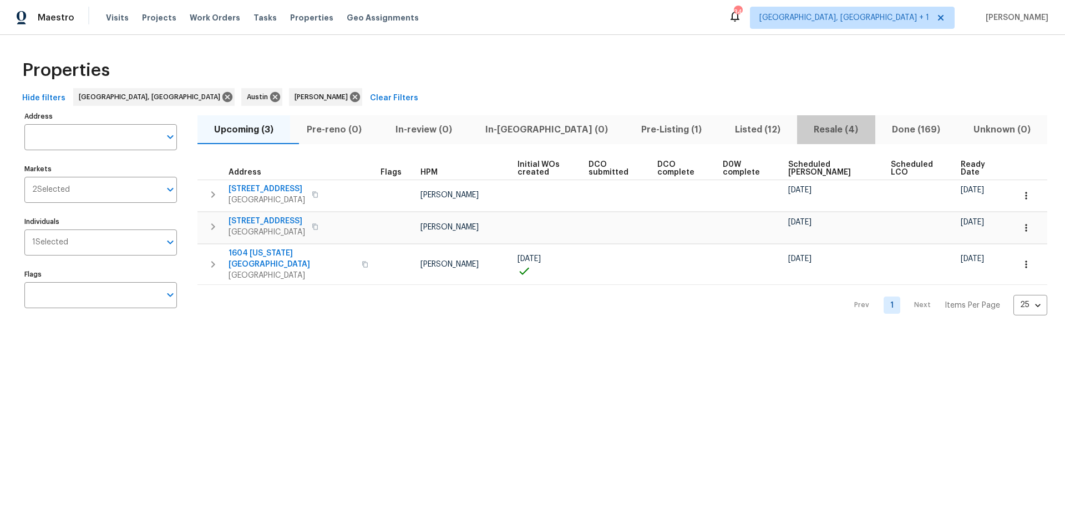
click at [798, 130] on span "Resale (4)" at bounding box center [836, 130] width 64 height 16
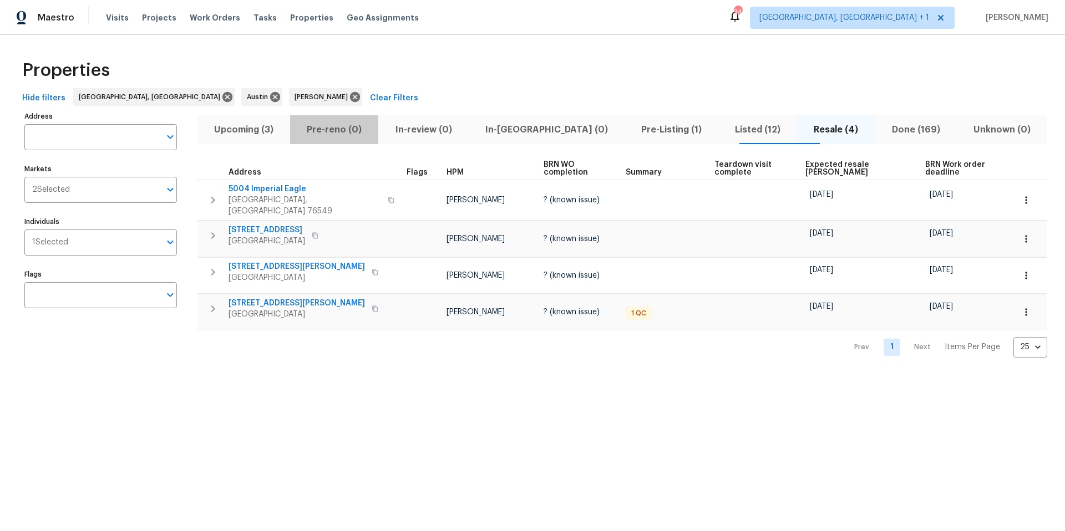
click at [334, 122] on span "Pre-reno (0)" at bounding box center [334, 130] width 75 height 16
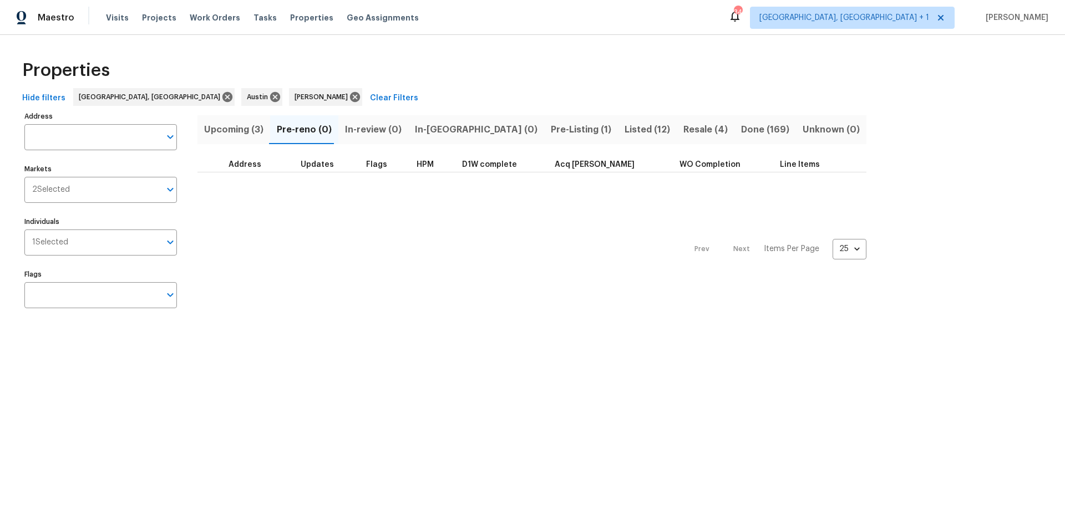
click at [251, 126] on span "Upcoming (3)" at bounding box center [233, 130] width 59 height 16
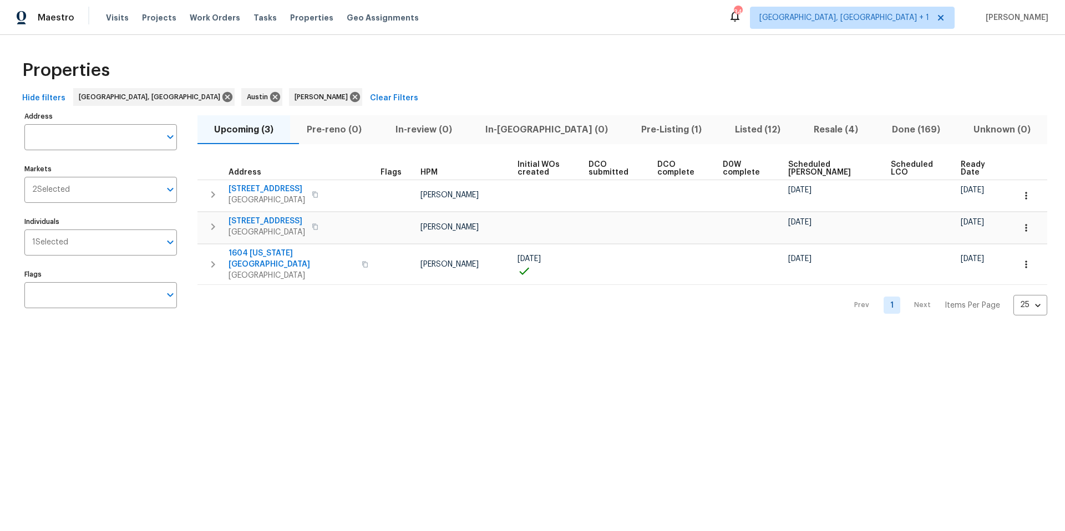
click at [798, 165] on span "Scheduled COE" at bounding box center [830, 169] width 84 height 16
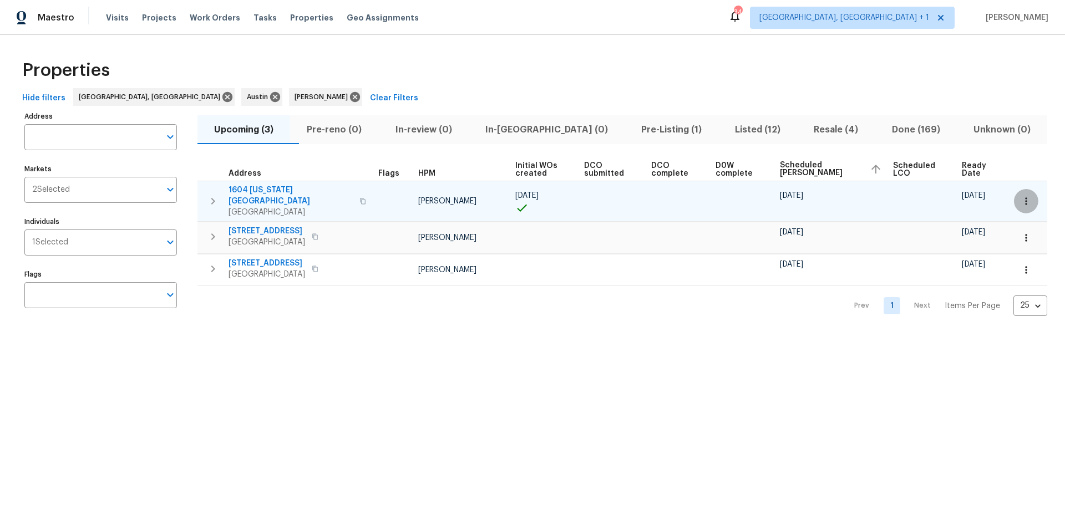
click at [798, 196] on icon "button" at bounding box center [1025, 201] width 11 height 11
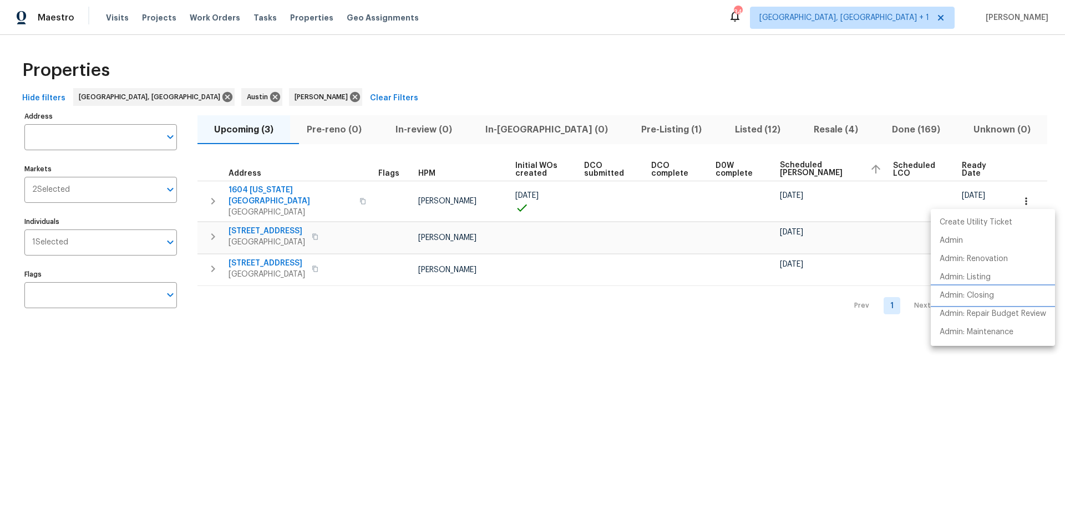
click at [798, 288] on li "Admin: Closing" at bounding box center [993, 296] width 124 height 18
click at [286, 191] on div at bounding box center [532, 265] width 1065 height 531
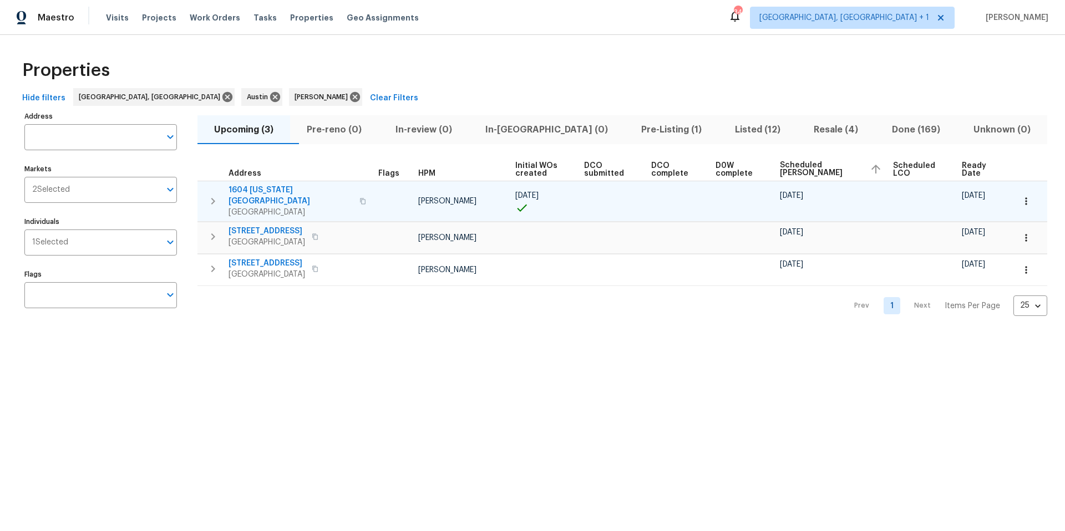
click at [798, 196] on icon "button" at bounding box center [1025, 201] width 11 height 11
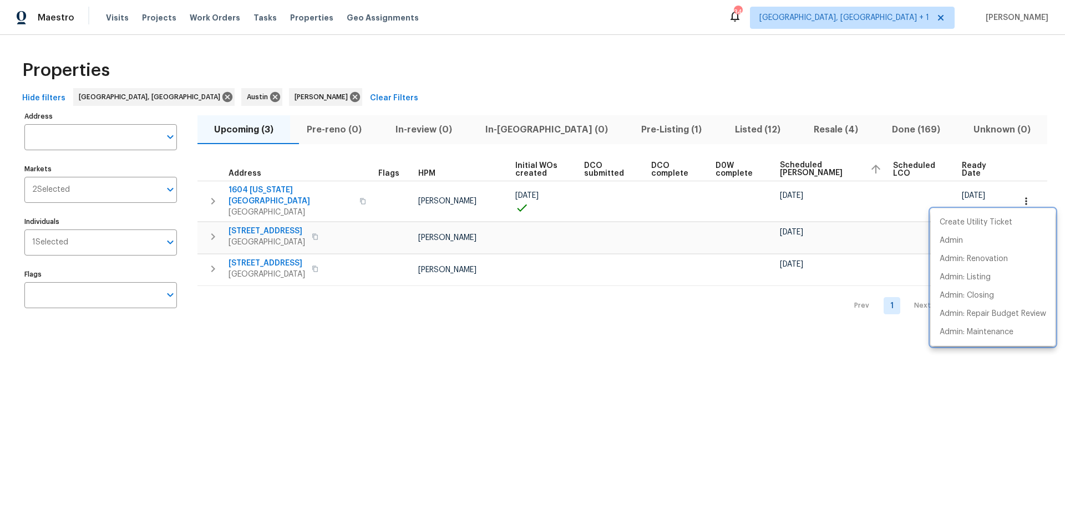
click at [582, 275] on div at bounding box center [532, 265] width 1065 height 531
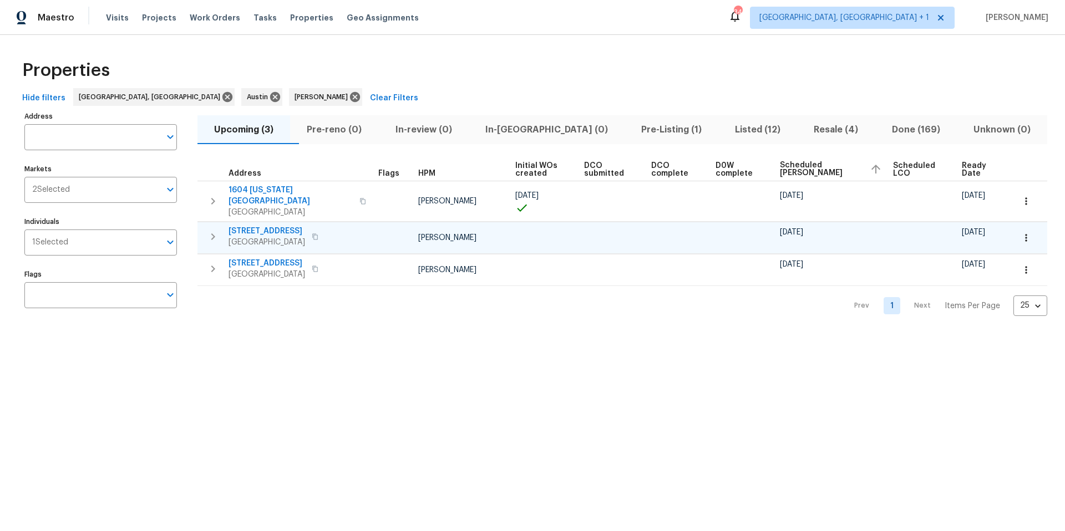
click at [798, 232] on icon "button" at bounding box center [1025, 237] width 11 height 11
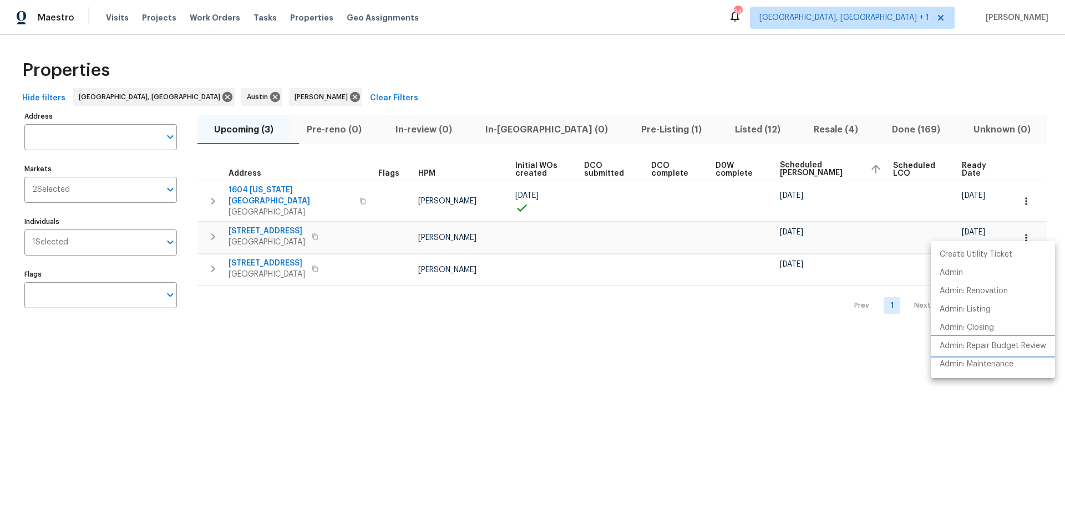
click at [798, 334] on p "Admin: Repair Budget Review" at bounding box center [993, 347] width 106 height 12
click at [767, 309] on div at bounding box center [532, 265] width 1065 height 531
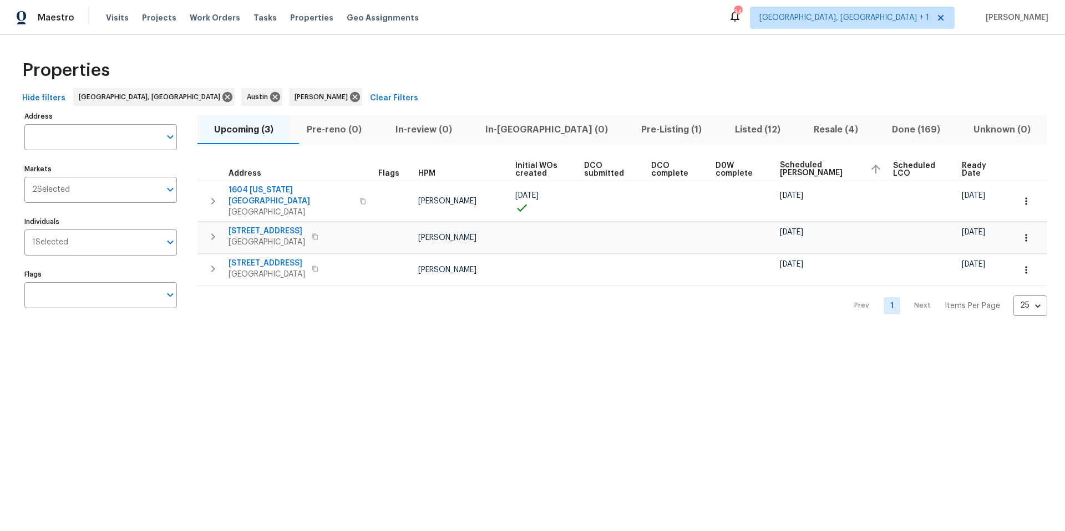
click at [798, 254] on td at bounding box center [922, 270] width 69 height 32
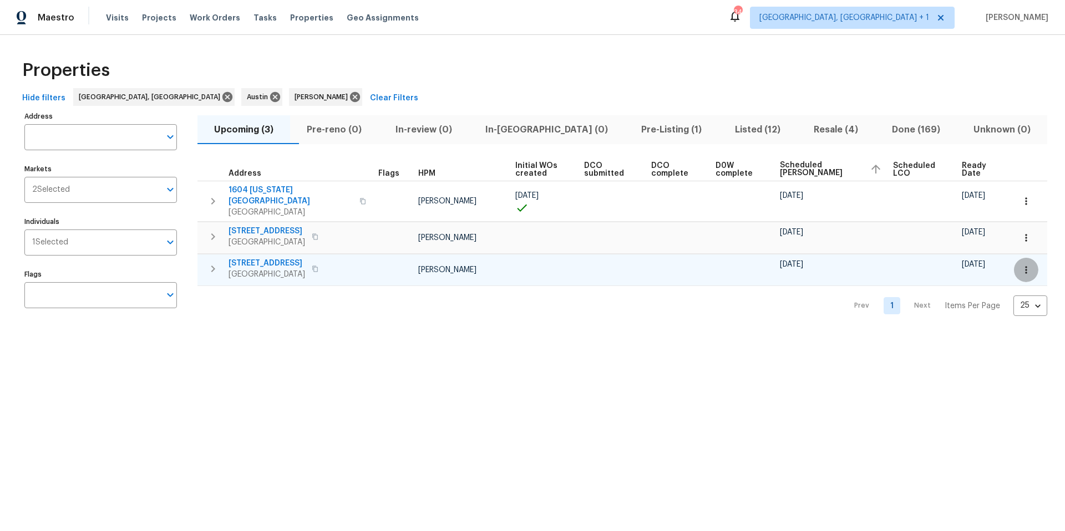
click at [798, 265] on icon "button" at bounding box center [1025, 270] width 11 height 11
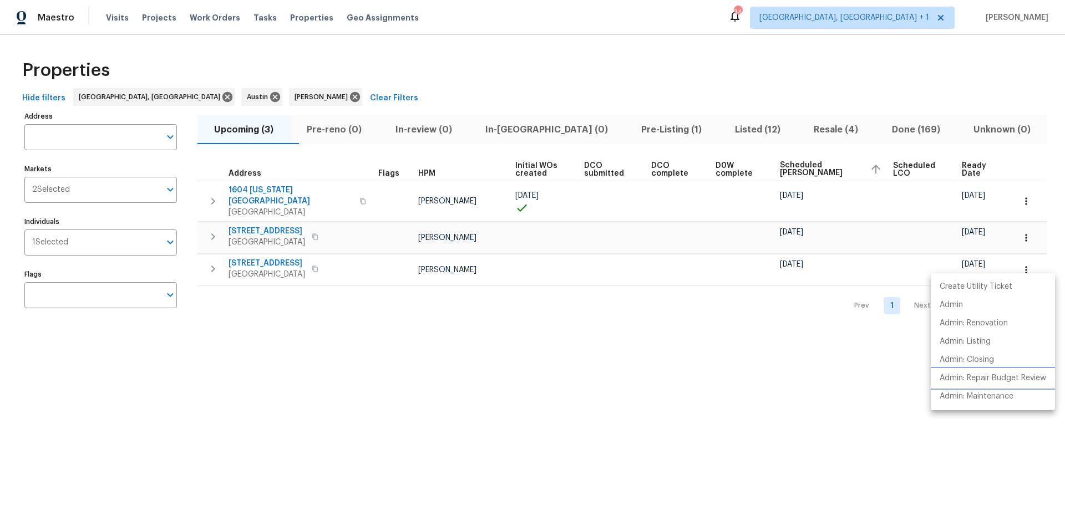
click at [798, 334] on p "Admin: Repair Budget Review" at bounding box center [993, 379] width 106 height 12
click at [283, 255] on div at bounding box center [532, 265] width 1065 height 531
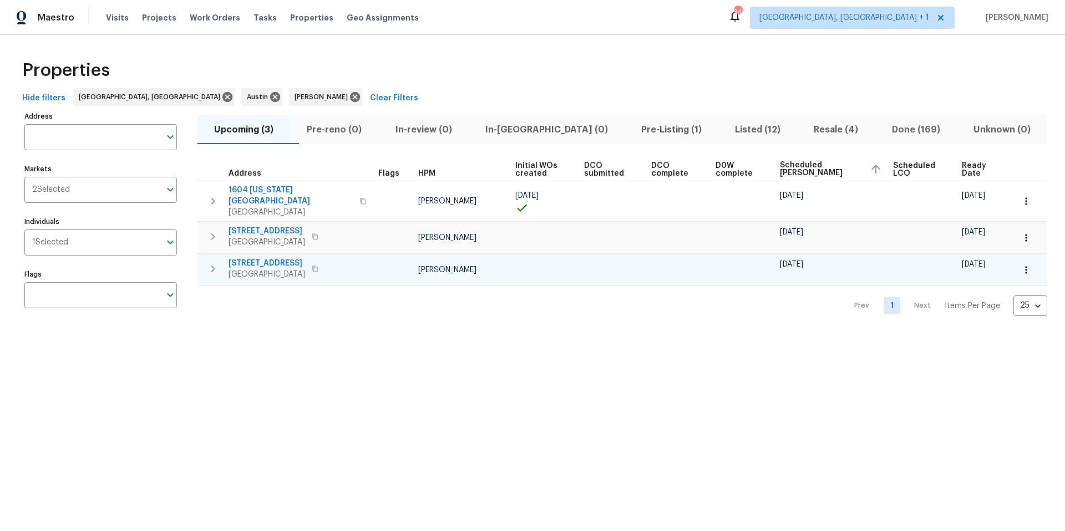
click at [283, 258] on span "220 Sun Grove Trl" at bounding box center [266, 263] width 77 height 11
click at [798, 258] on button "button" at bounding box center [1026, 270] width 24 height 24
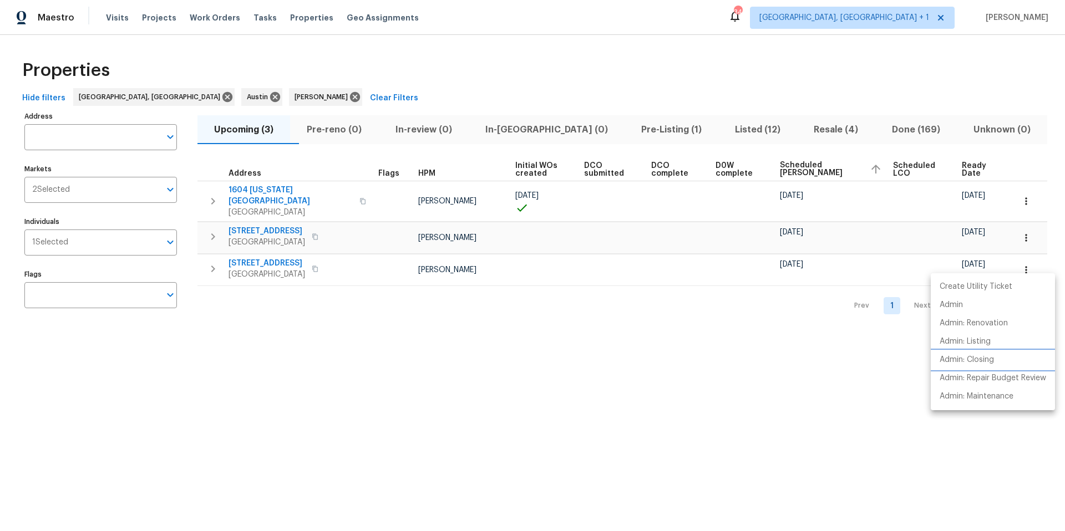
click at [798, 334] on p "Admin: Closing" at bounding box center [967, 360] width 54 height 12
click at [642, 334] on div at bounding box center [532, 265] width 1065 height 531
